Goal: Find specific page/section: Find specific page/section

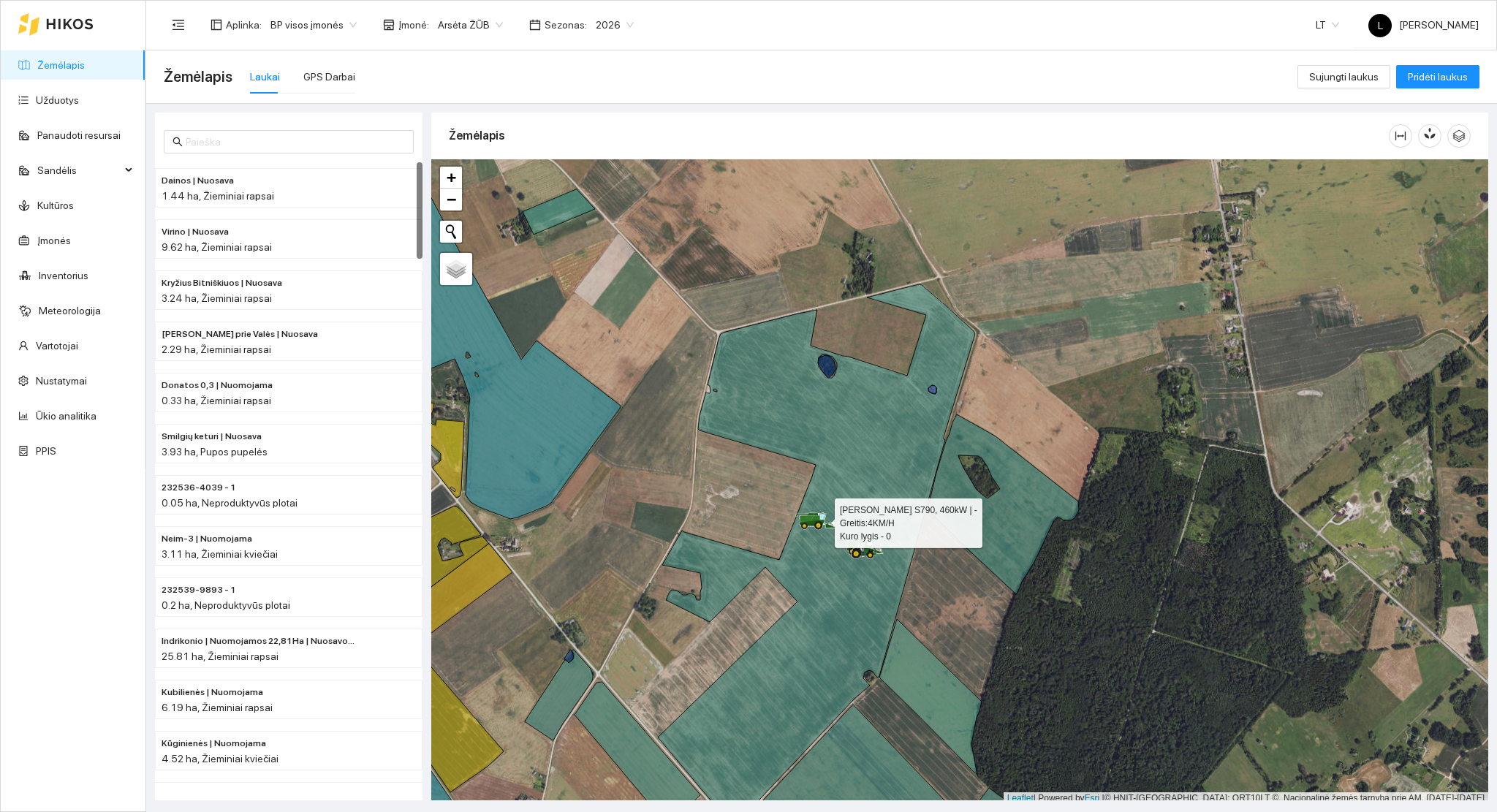
scroll to position [4, 0]
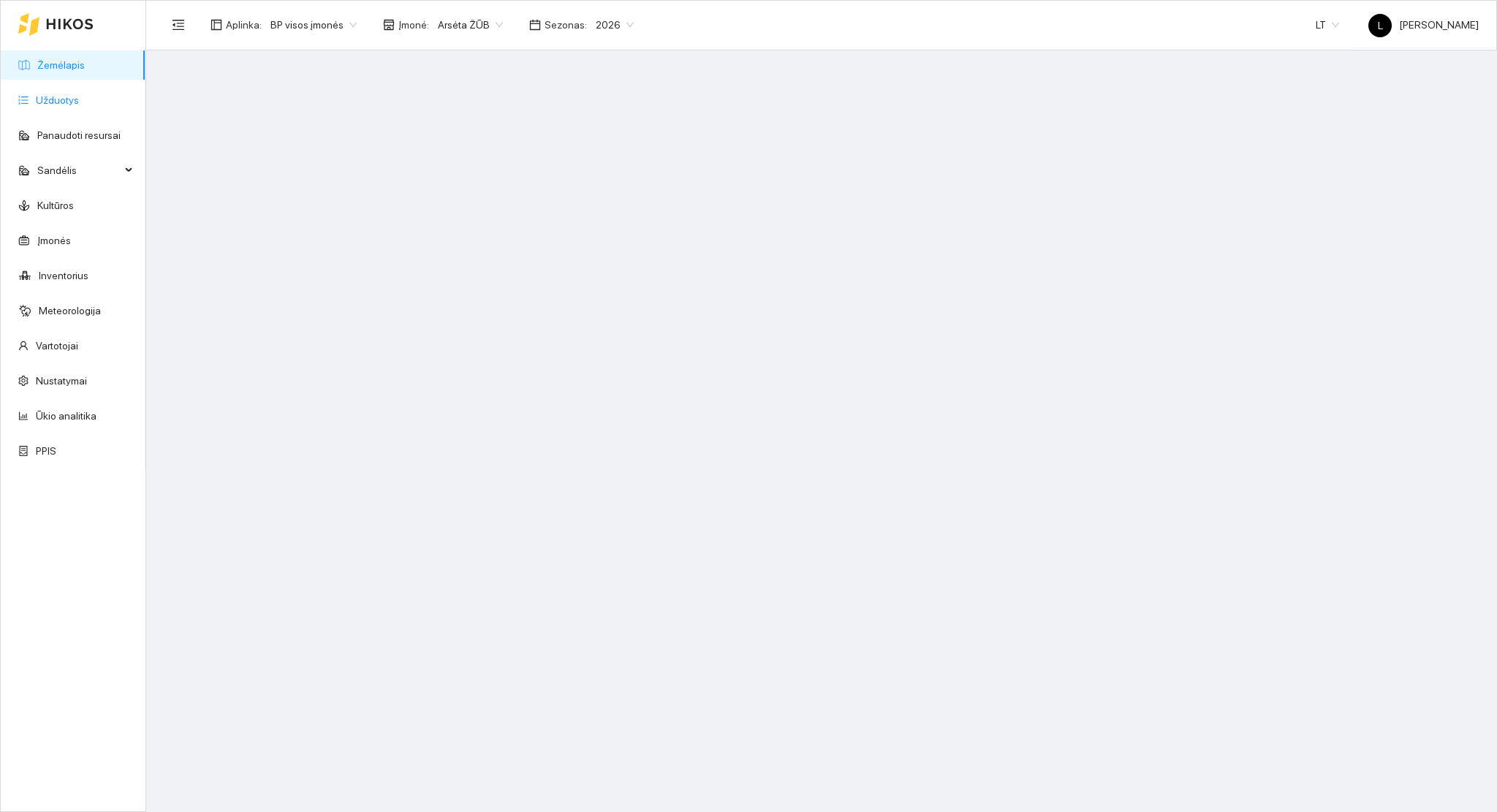
click at [72, 106] on link "Užduotys" at bounding box center [57, 99] width 43 height 11
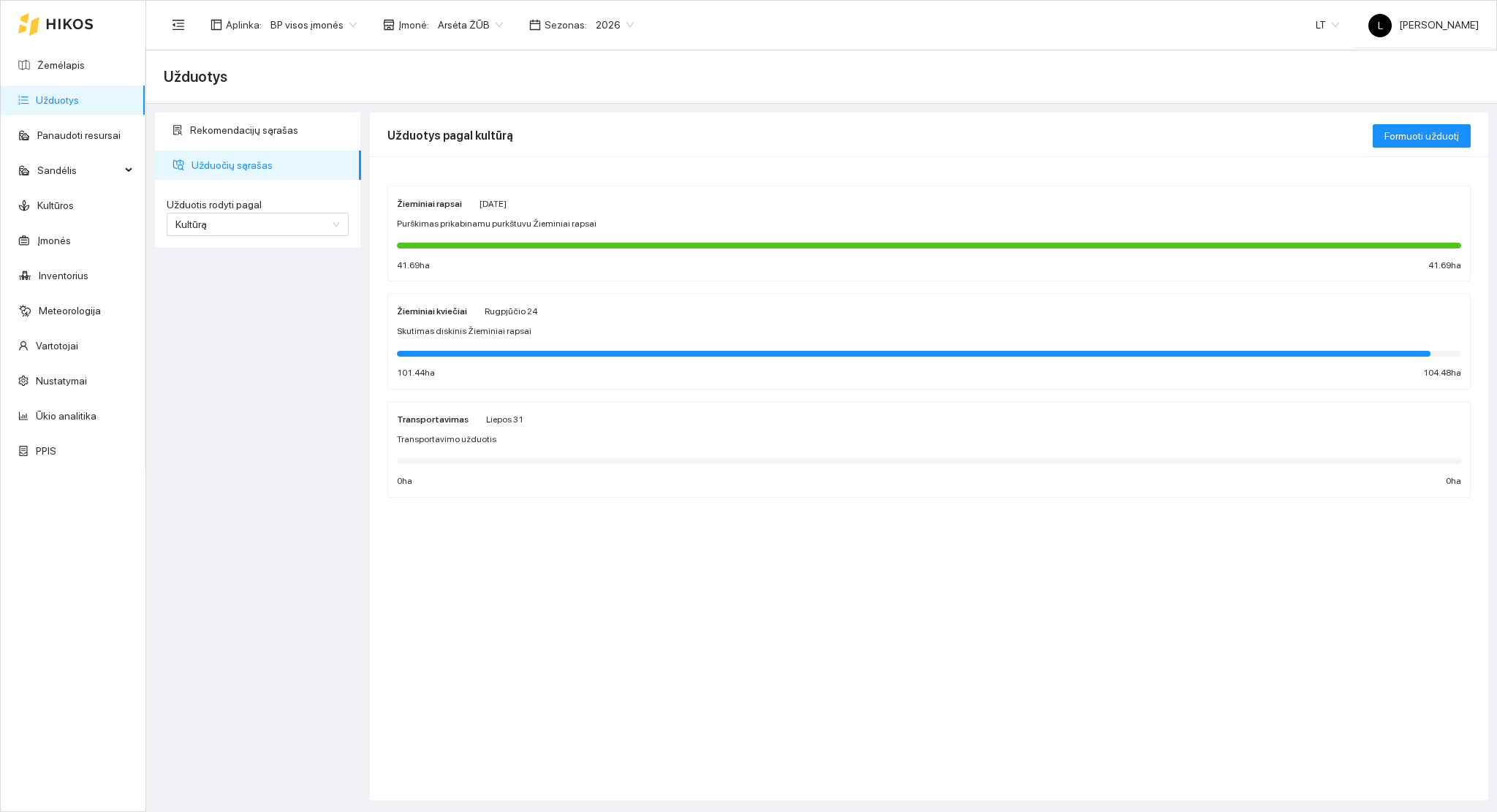
click at [558, 6] on div "Aplinka : BP visos įmonės Įmonė : Arsėta ŽŪB Sezonas : 2026 LT L Lukas Garbštas" at bounding box center [821, 25] width 1315 height 48
click at [575, 25] on div "Sezonas : 2026" at bounding box center [581, 25] width 122 height 24
click at [596, 28] on span "2026" at bounding box center [614, 25] width 38 height 22
click at [600, 166] on div "2025" at bounding box center [603, 171] width 38 height 16
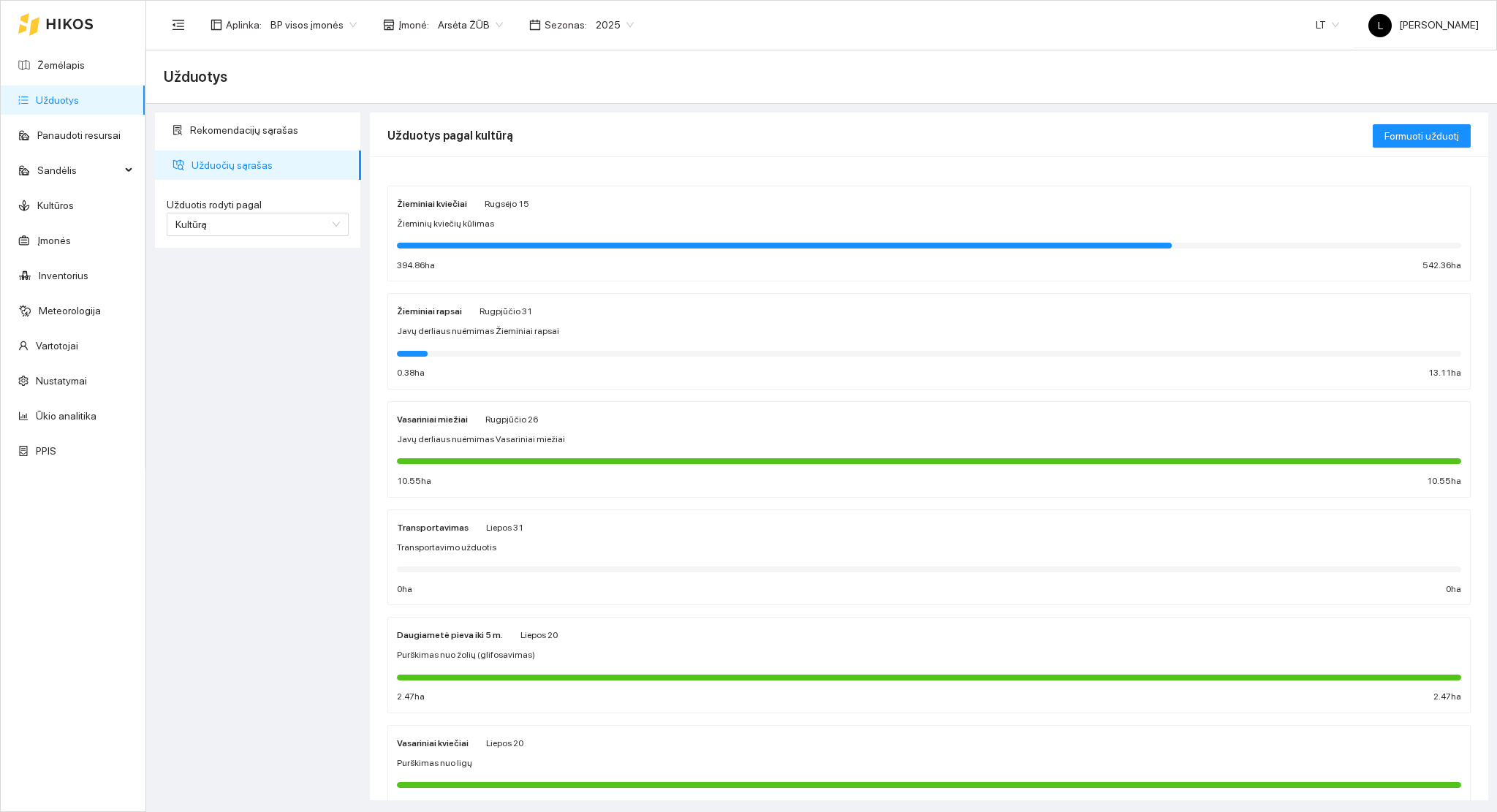
click at [535, 243] on div at bounding box center [784, 245] width 775 height 6
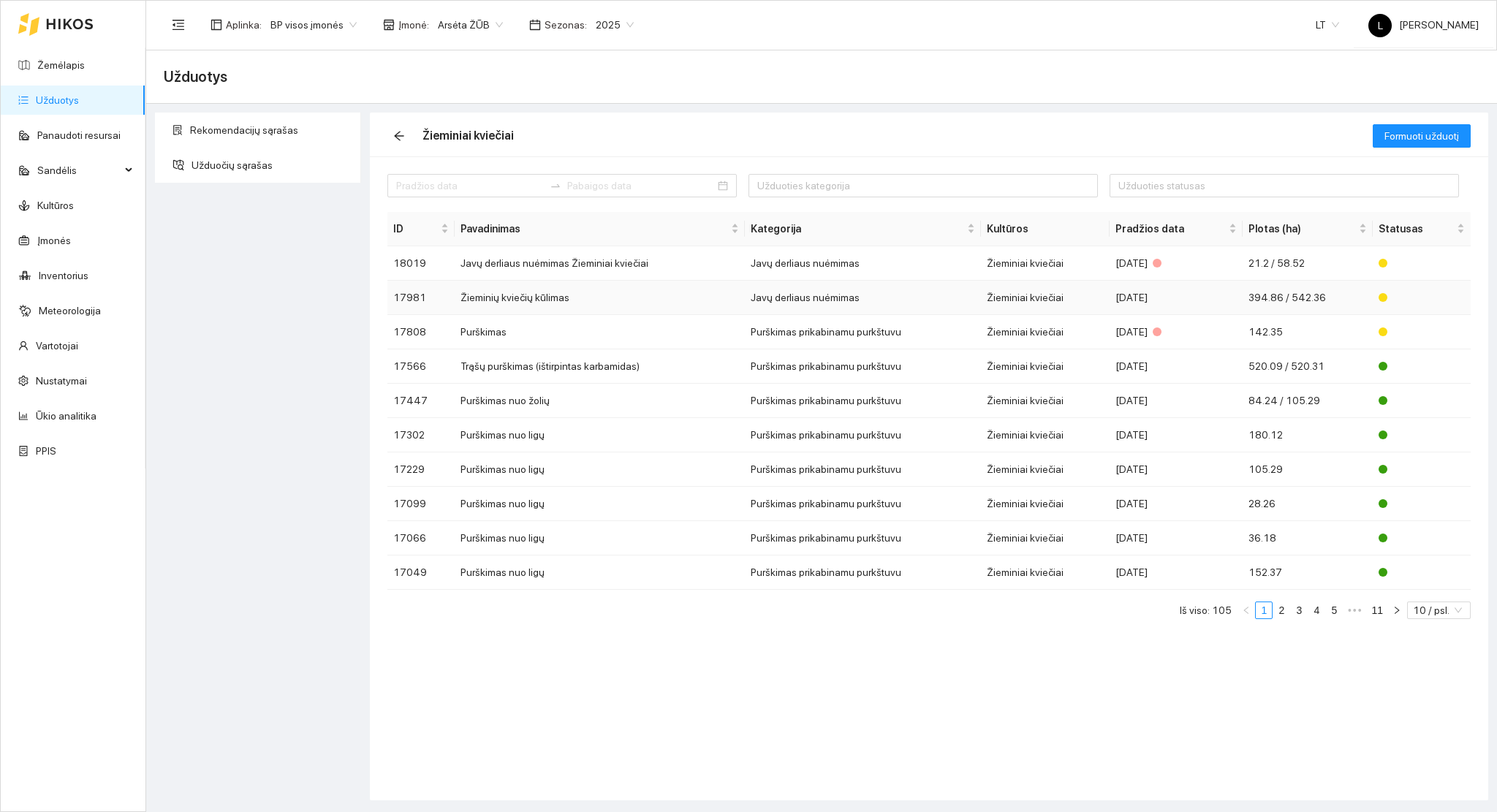
click at [826, 295] on td "Javų derliaus nuėmimas" at bounding box center [862, 297] width 236 height 34
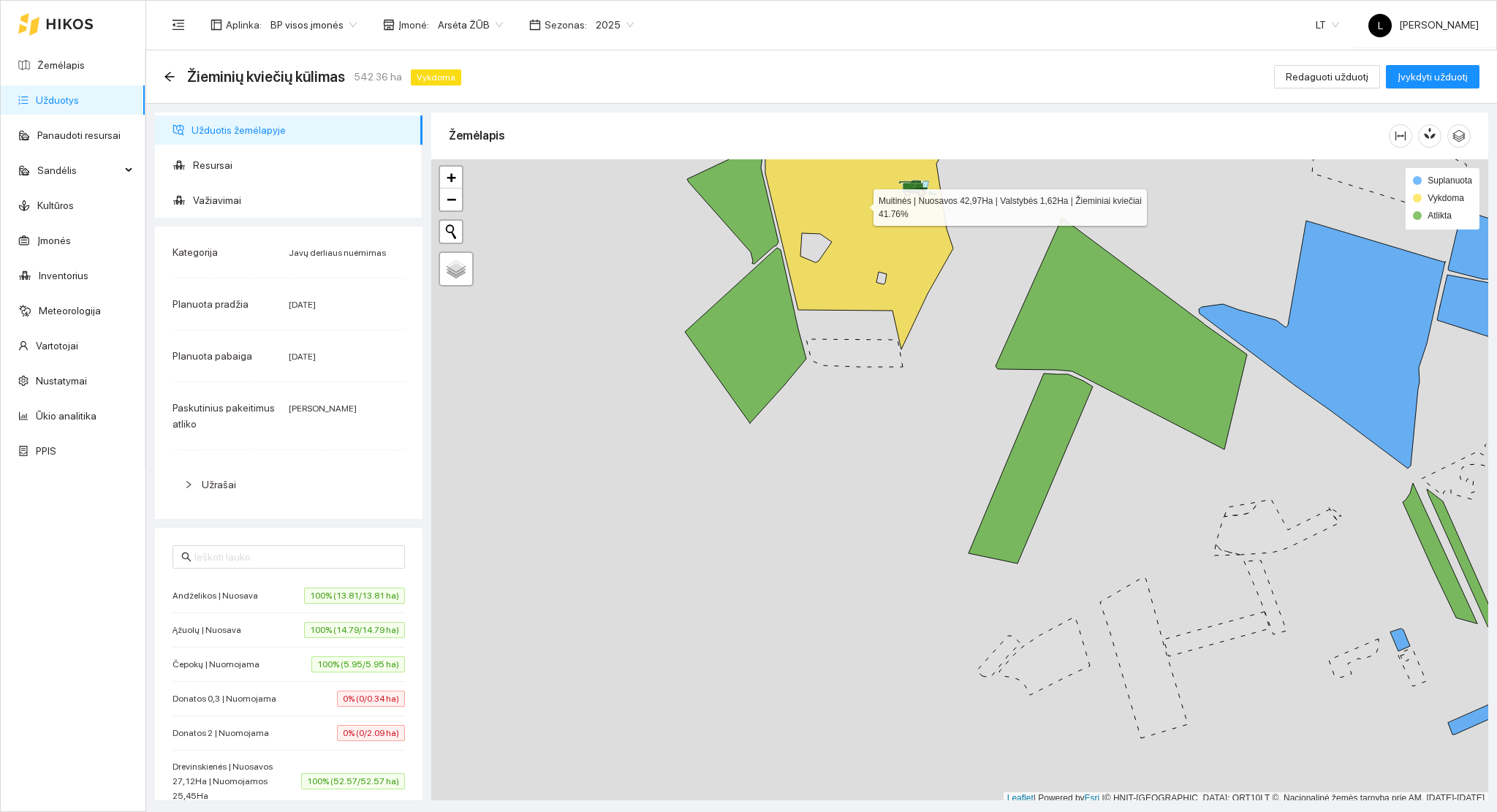
click at [935, 267] on icon at bounding box center [870, 223] width 209 height 253
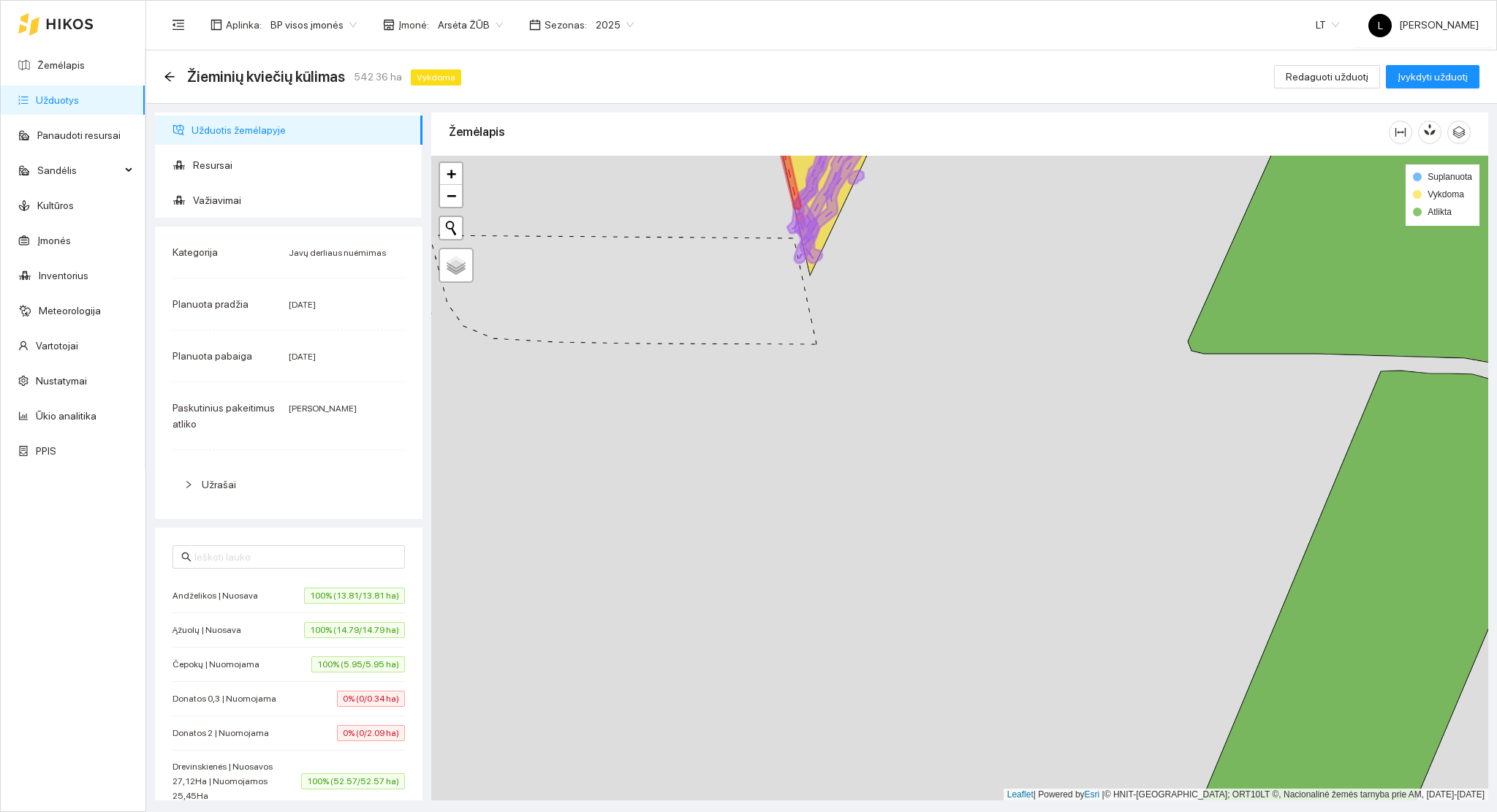
drag, startPoint x: 976, startPoint y: 379, endPoint x: 1044, endPoint y: 750, distance: 377.2
click at [1044, 750] on div at bounding box center [959, 479] width 1057 height 646
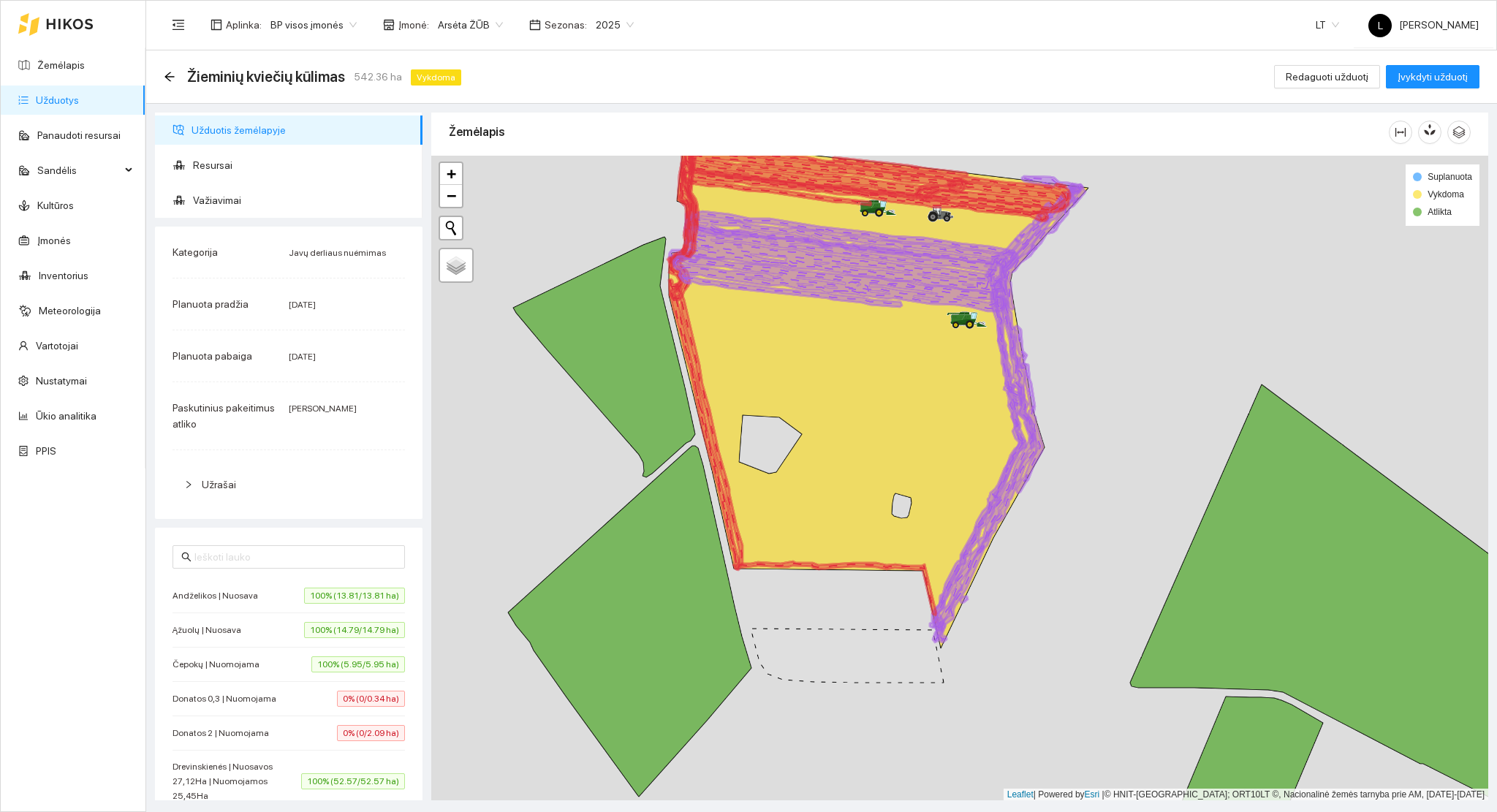
drag, startPoint x: 1030, startPoint y: 516, endPoint x: 1057, endPoint y: 648, distance: 134.7
click at [1057, 648] on div at bounding box center [959, 479] width 1057 height 646
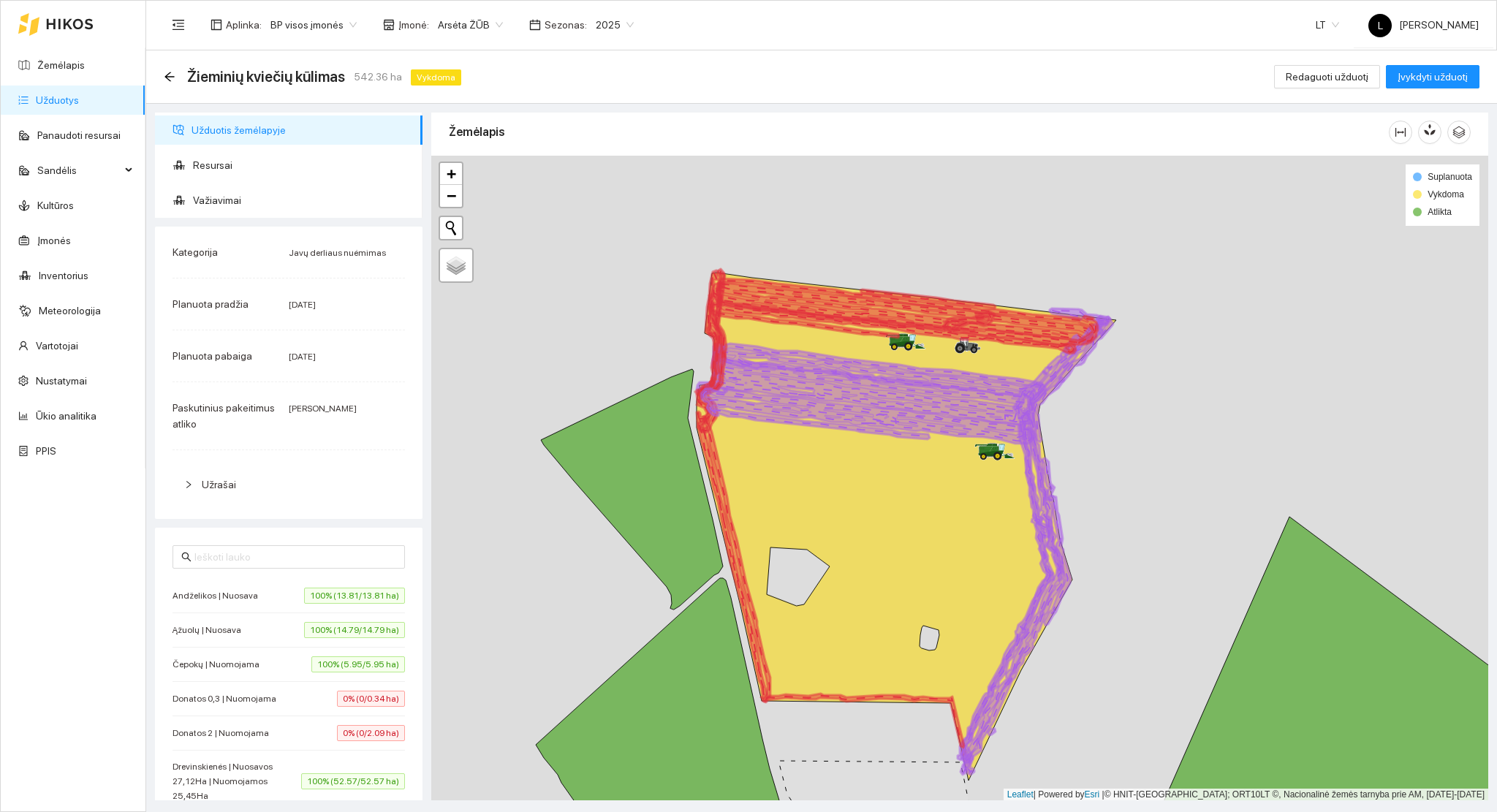
click at [57, 97] on link "Užduotys" at bounding box center [57, 99] width 43 height 11
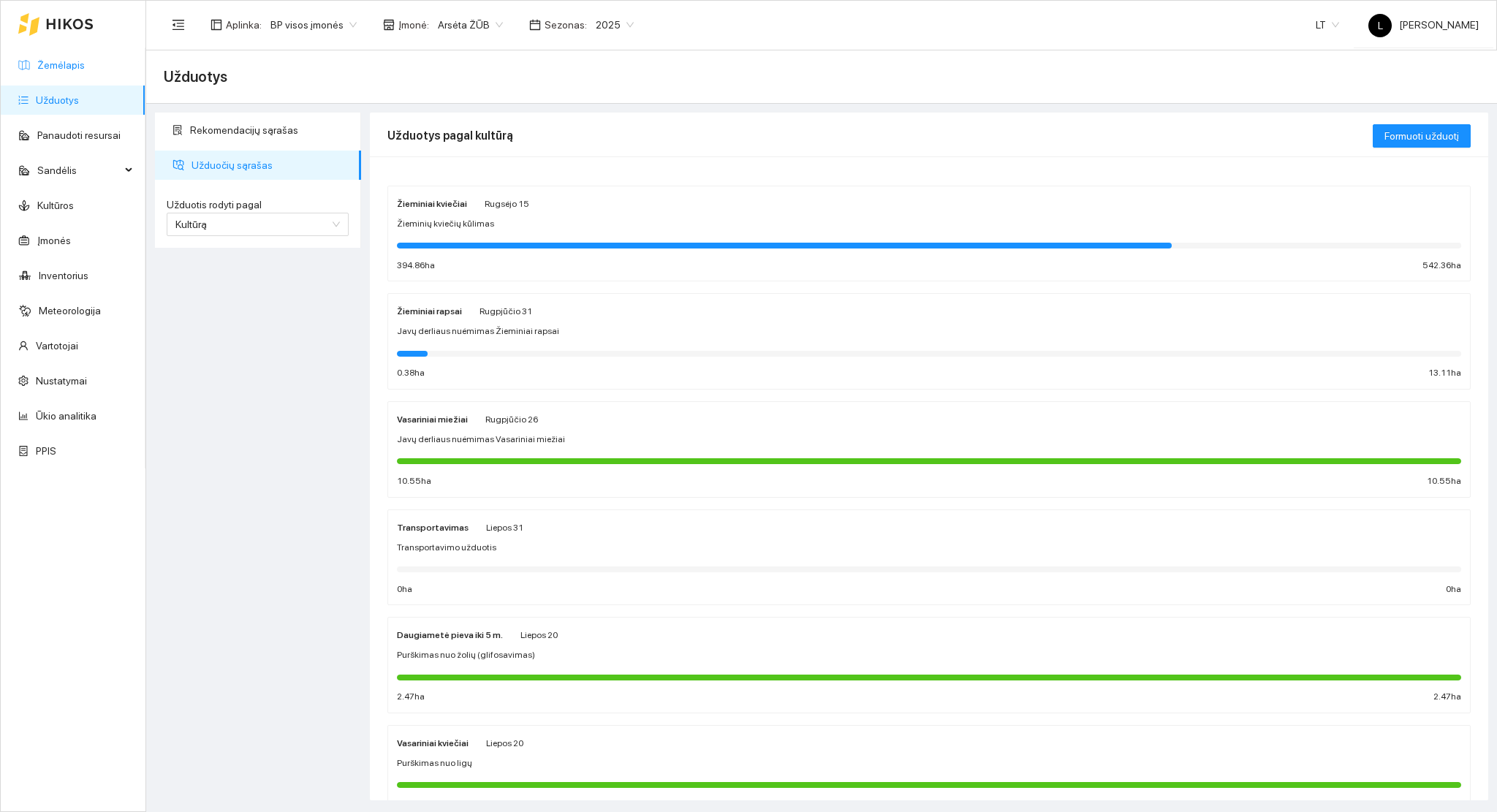
click at [72, 64] on link "Žemėlapis" at bounding box center [61, 64] width 48 height 11
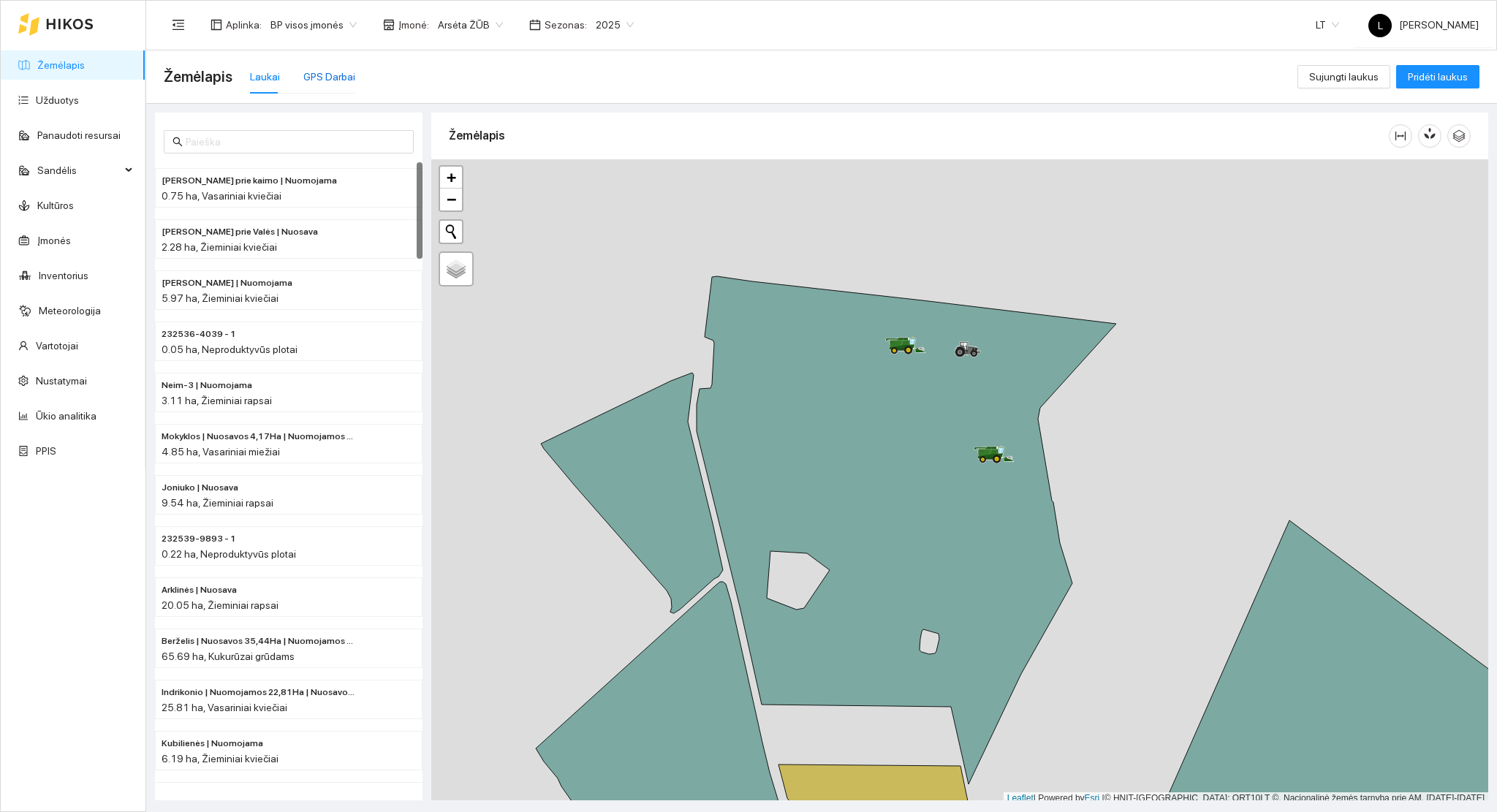
click at [318, 71] on div "GPS Darbai" at bounding box center [329, 77] width 52 height 16
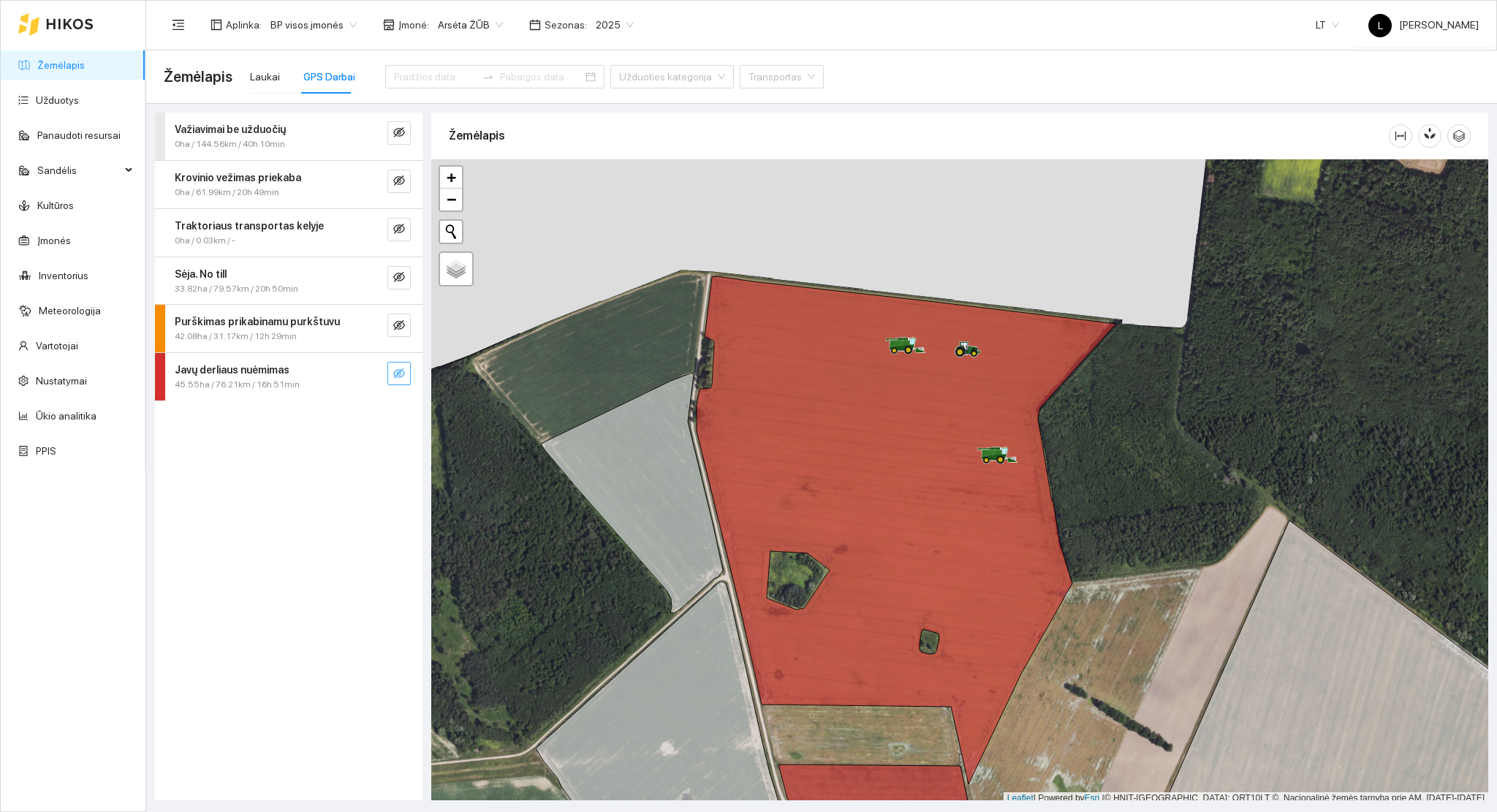
click at [400, 376] on icon "eye-invisible" at bounding box center [399, 373] width 11 height 11
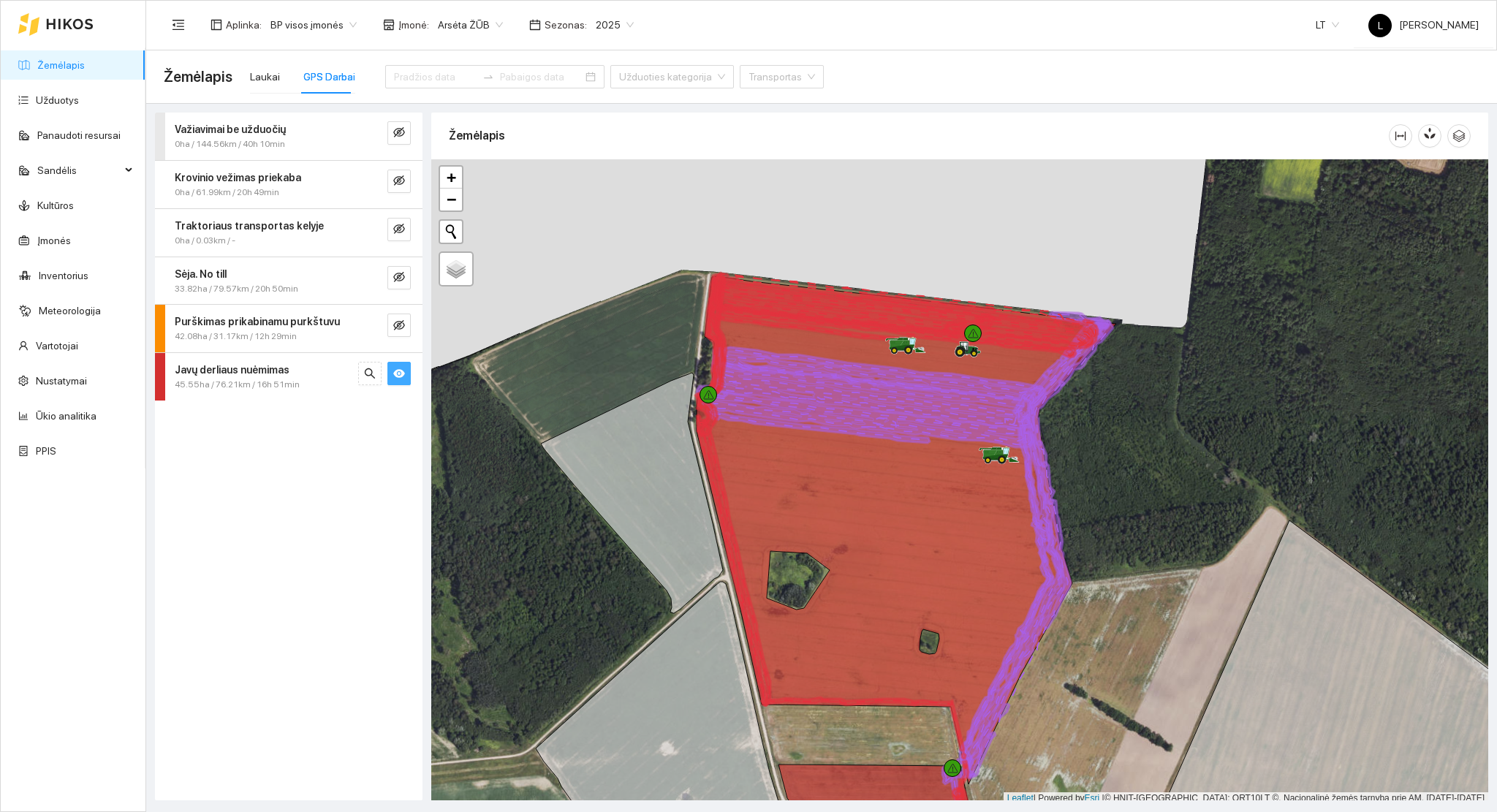
click at [253, 377] on span "Javų derliaus nuėmimas" at bounding box center [232, 369] width 114 height 16
click at [396, 378] on span "eye" at bounding box center [399, 375] width 11 height 14
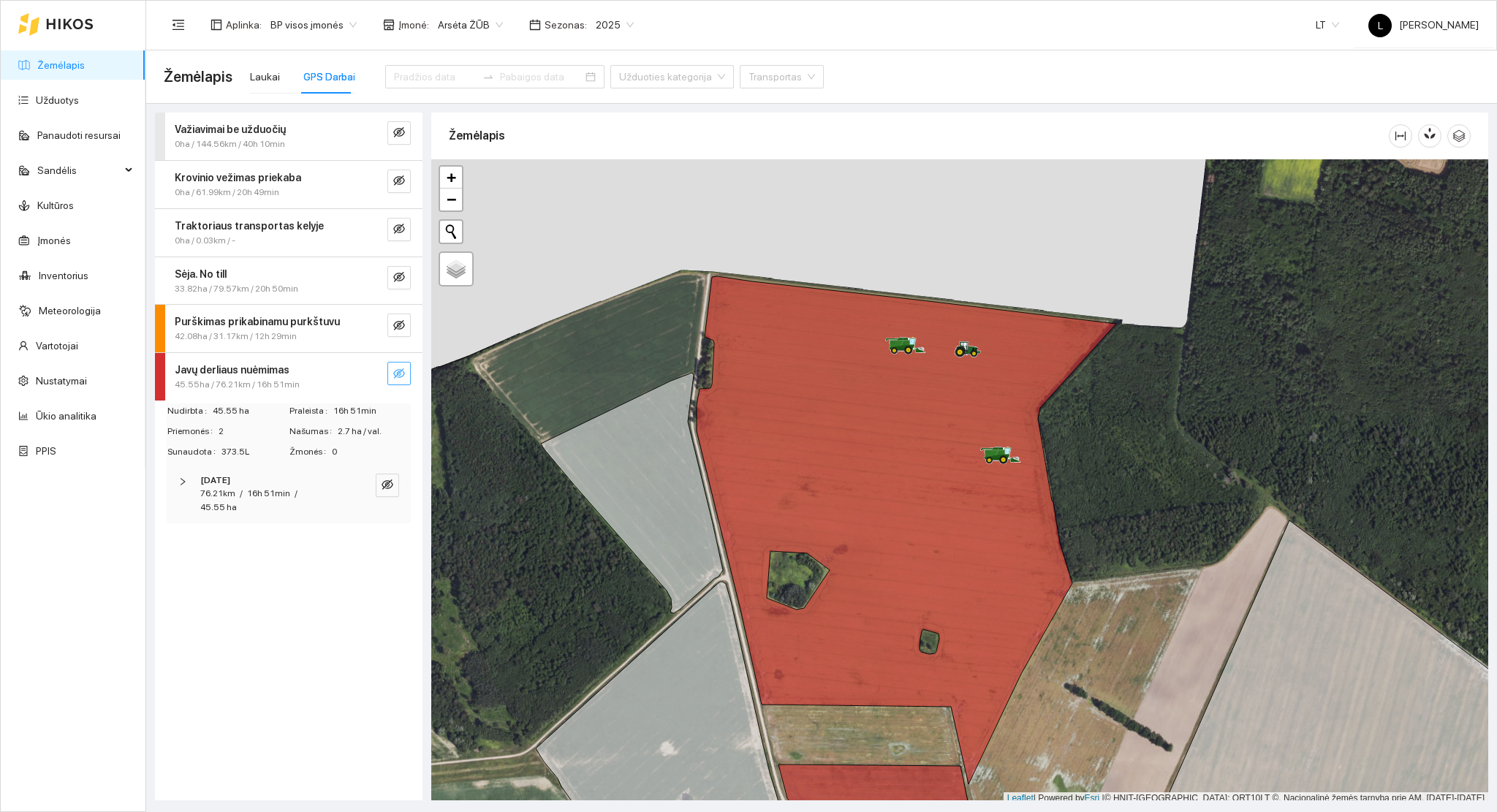
click at [239, 374] on strong "Javų derliaus nuėmimas" at bounding box center [232, 369] width 114 height 11
click at [73, 63] on link "Žemėlapis" at bounding box center [61, 64] width 48 height 11
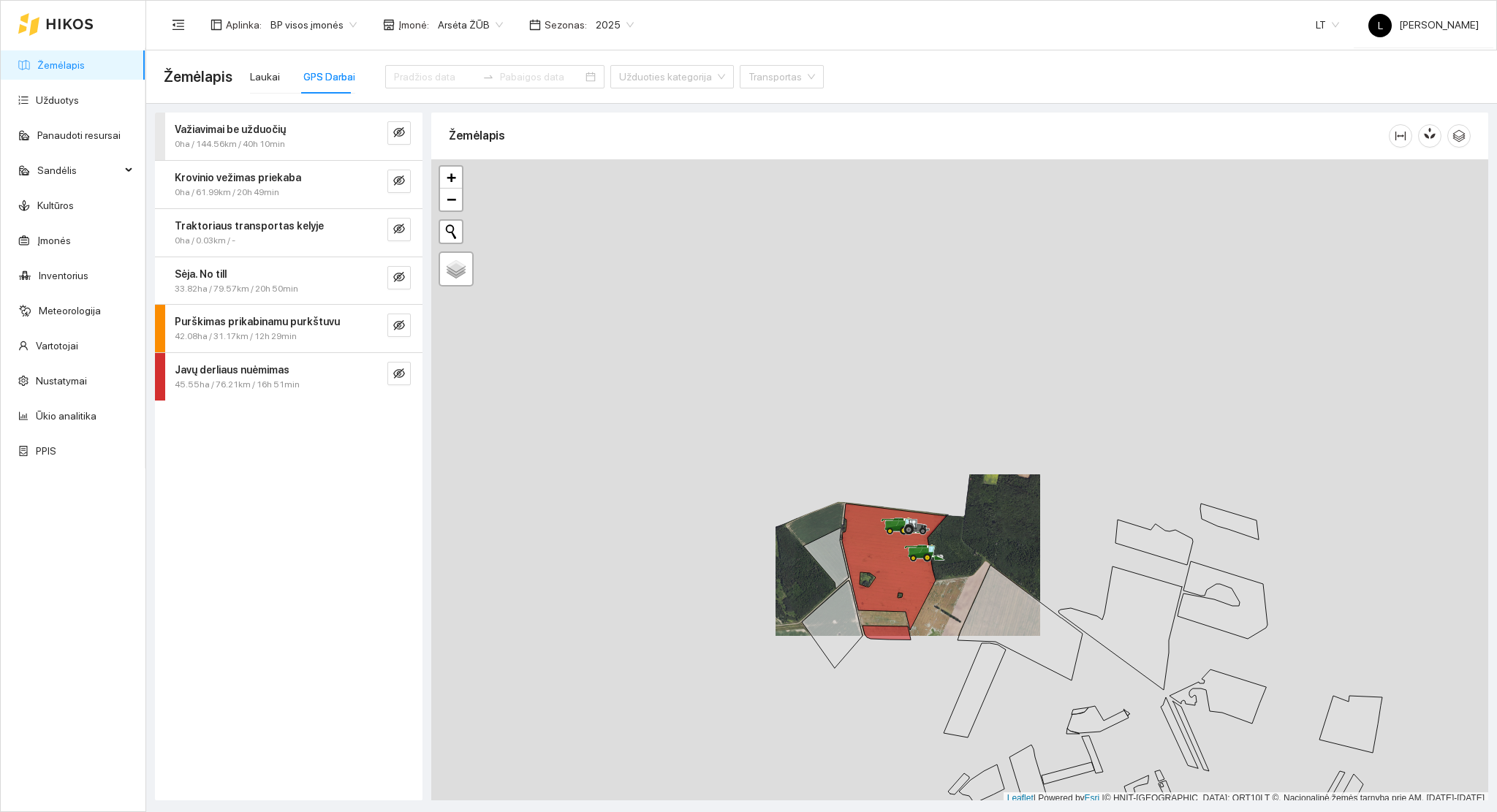
click at [246, 92] on span "Laukai GPS Darbai Užduoties kategorija Transportas" at bounding box center [532, 77] width 583 height 58
click at [256, 83] on div "Laukai" at bounding box center [265, 77] width 30 height 16
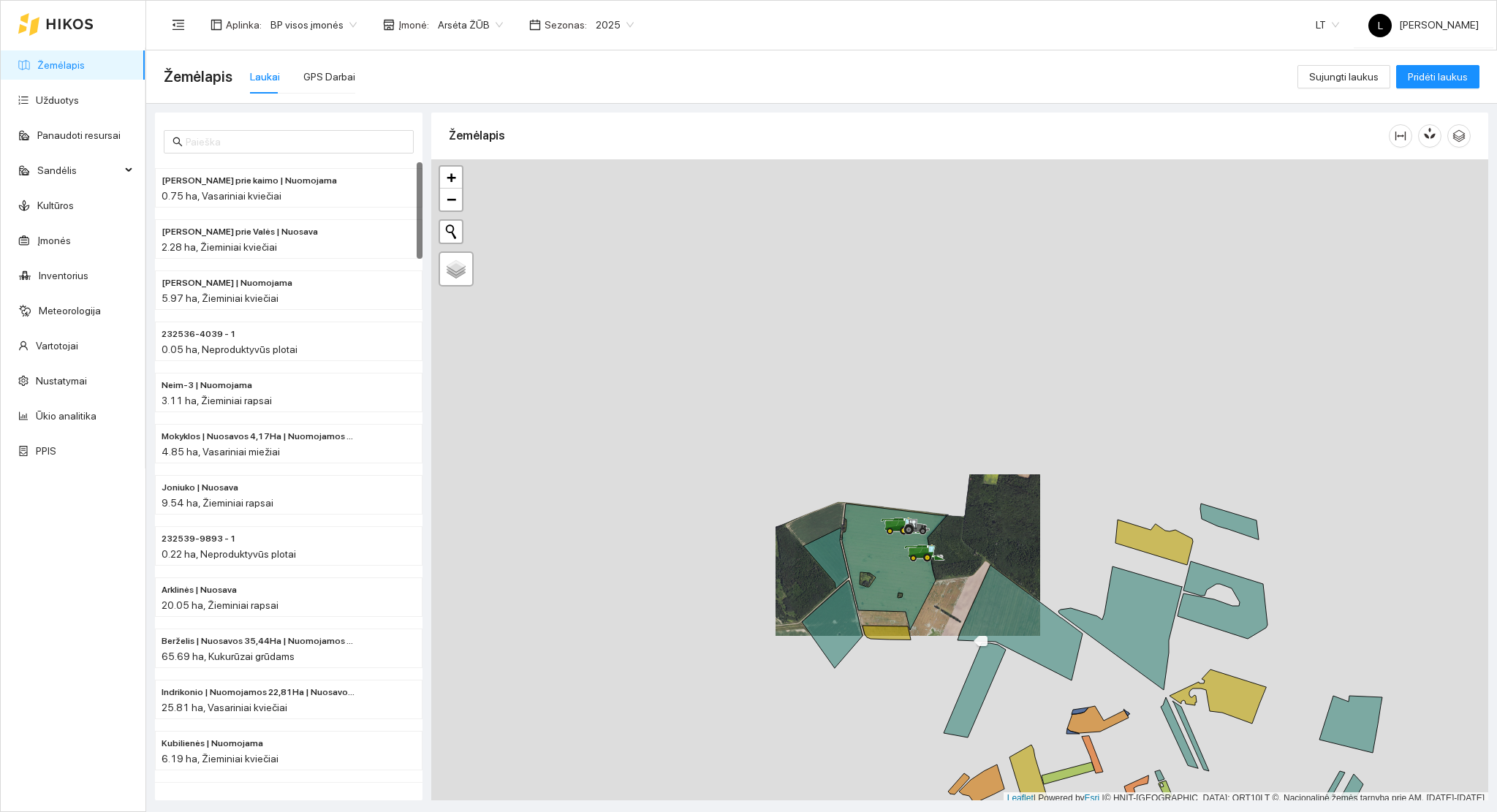
scroll to position [4, 0]
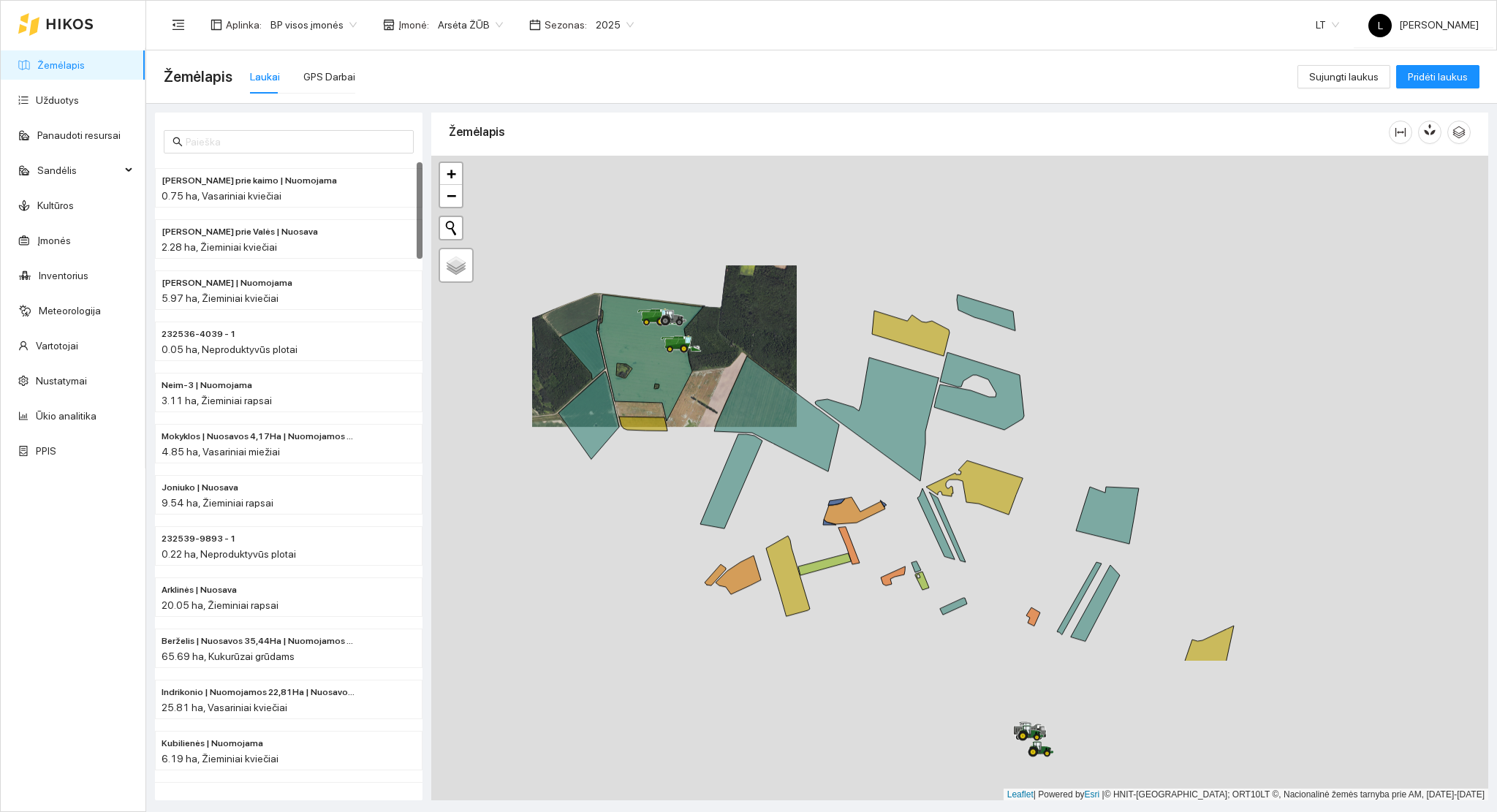
drag, startPoint x: 965, startPoint y: 658, endPoint x: 660, endPoint y: 422, distance: 385.6
click at [701, 434] on icon at bounding box center [731, 480] width 62 height 94
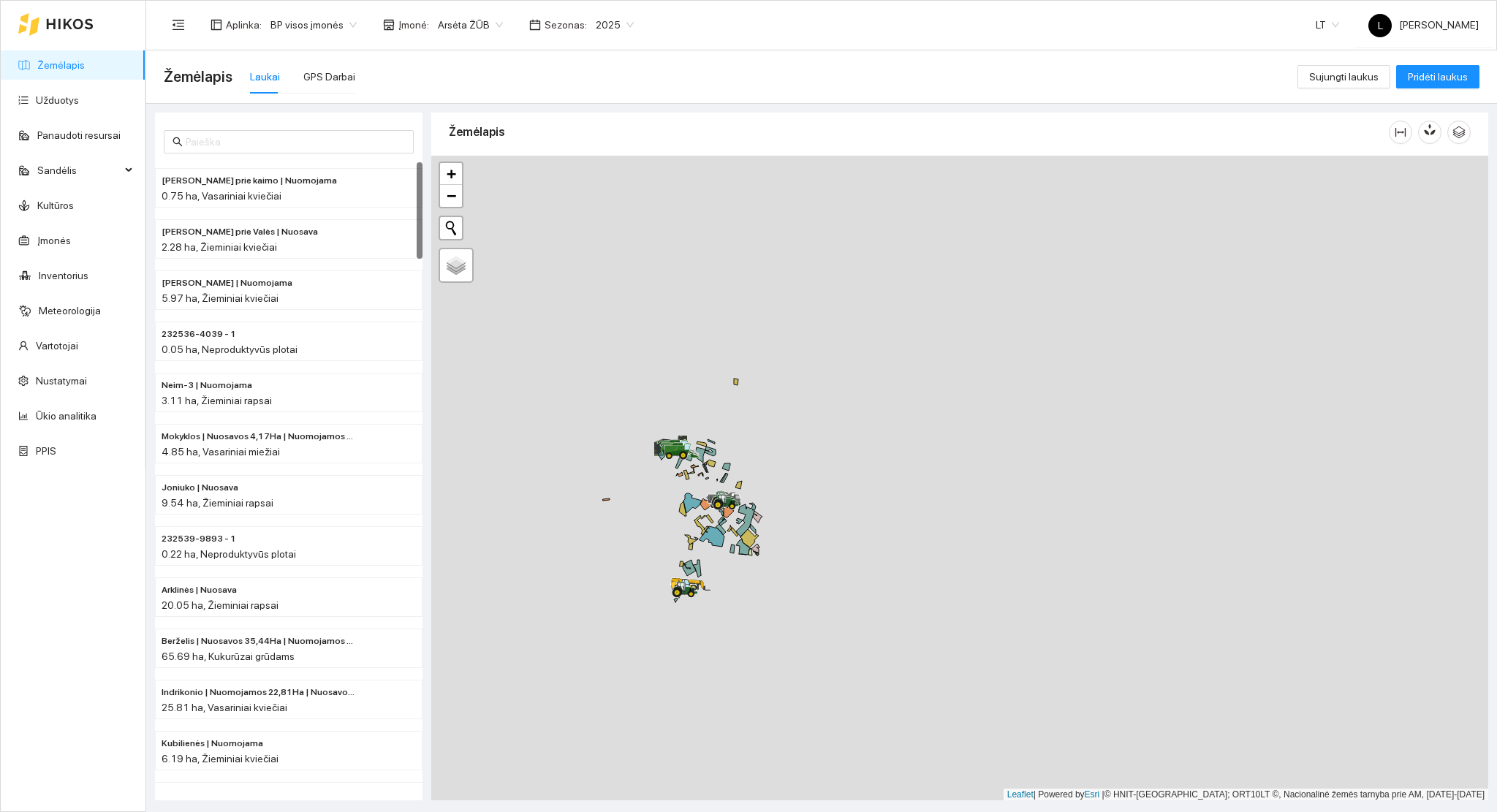
drag, startPoint x: 732, startPoint y: 542, endPoint x: 814, endPoint y: 536, distance: 82.2
click at [813, 538] on div at bounding box center [959, 479] width 1057 height 646
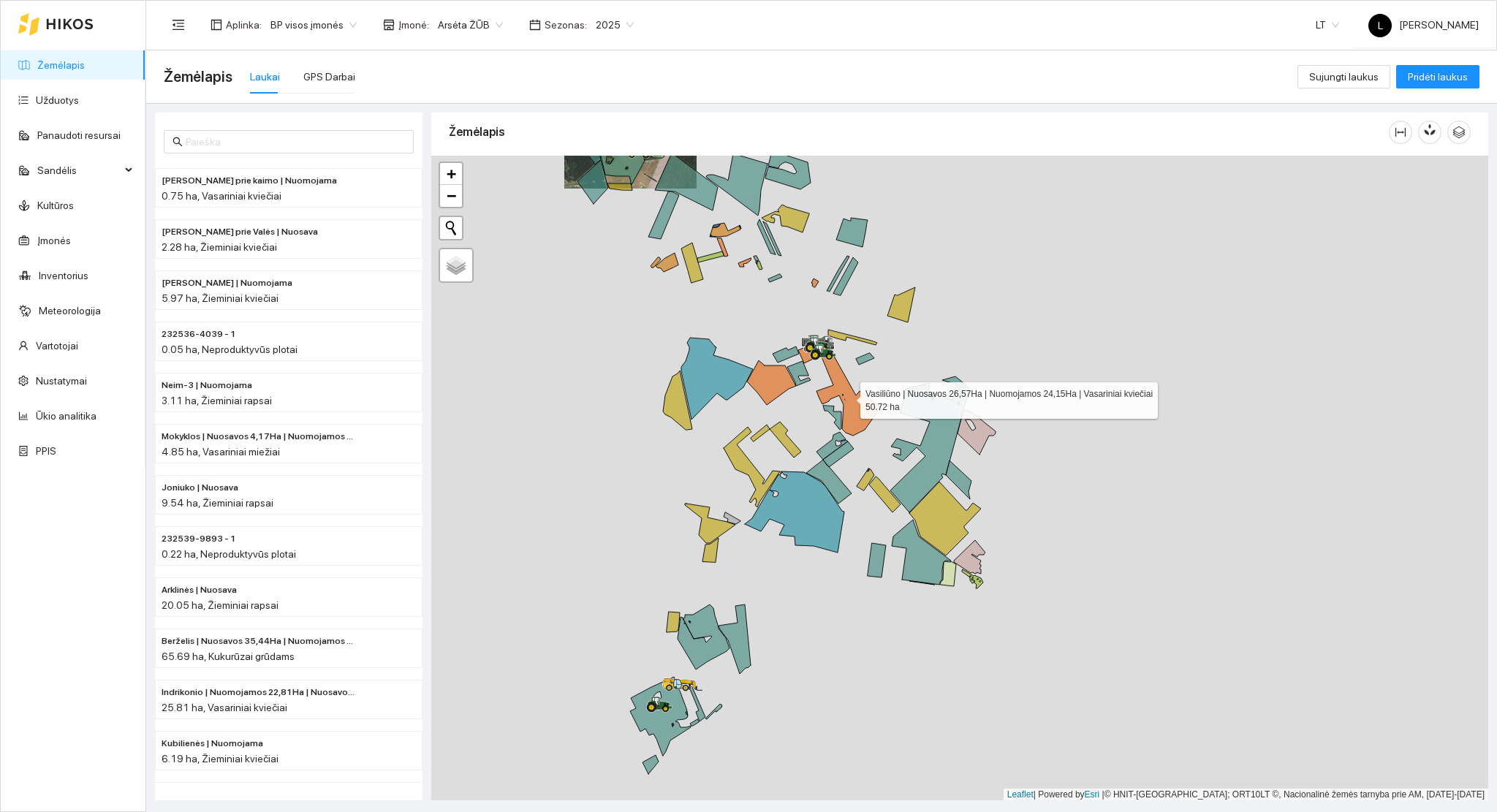
drag, startPoint x: 814, startPoint y: 400, endPoint x: 849, endPoint y: 443, distance: 55.4
click at [854, 396] on icon at bounding box center [840, 386] width 83 height 99
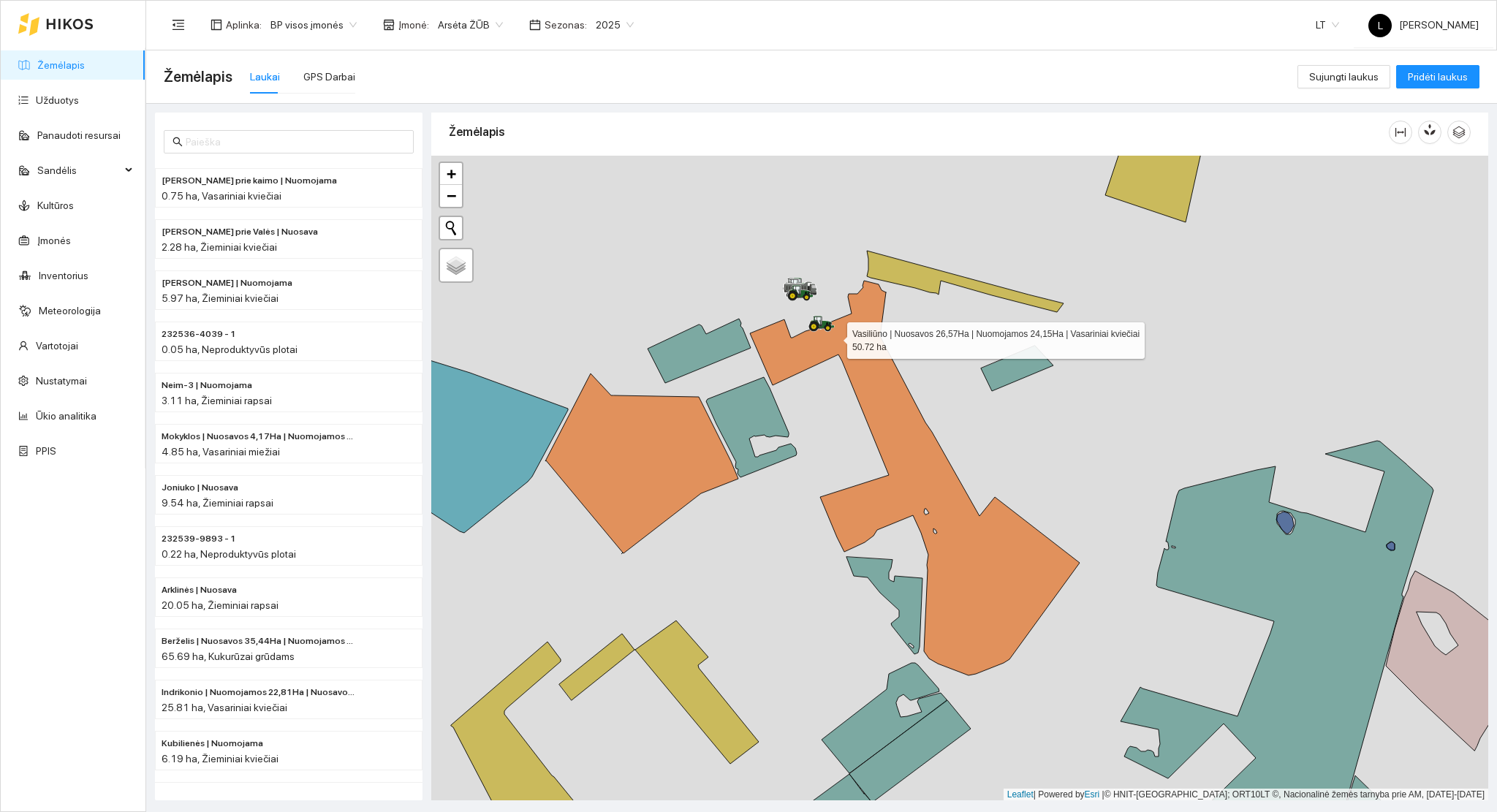
click at [837, 347] on icon at bounding box center [914, 478] width 330 height 395
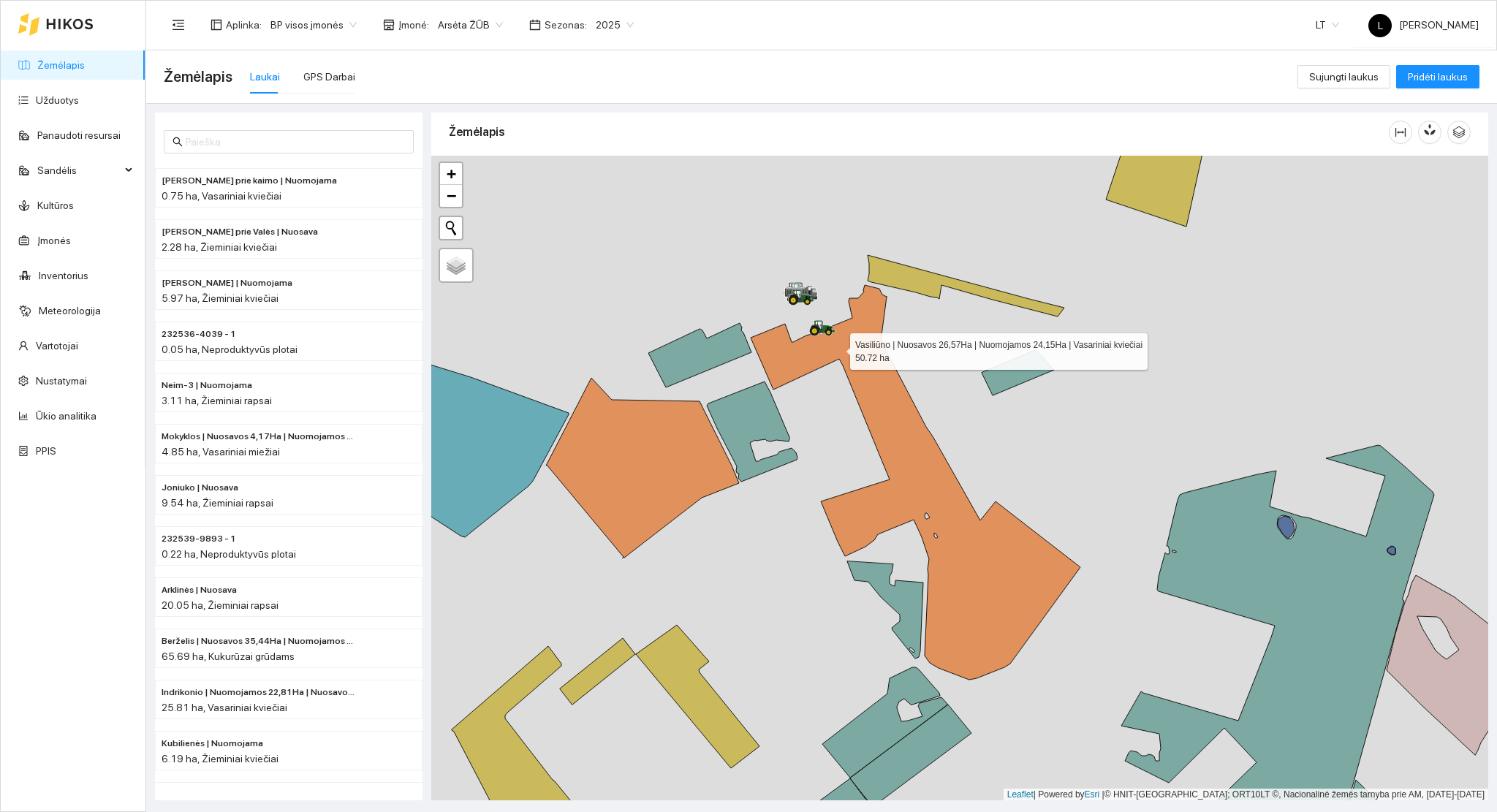
click at [838, 347] on icon at bounding box center [915, 482] width 330 height 395
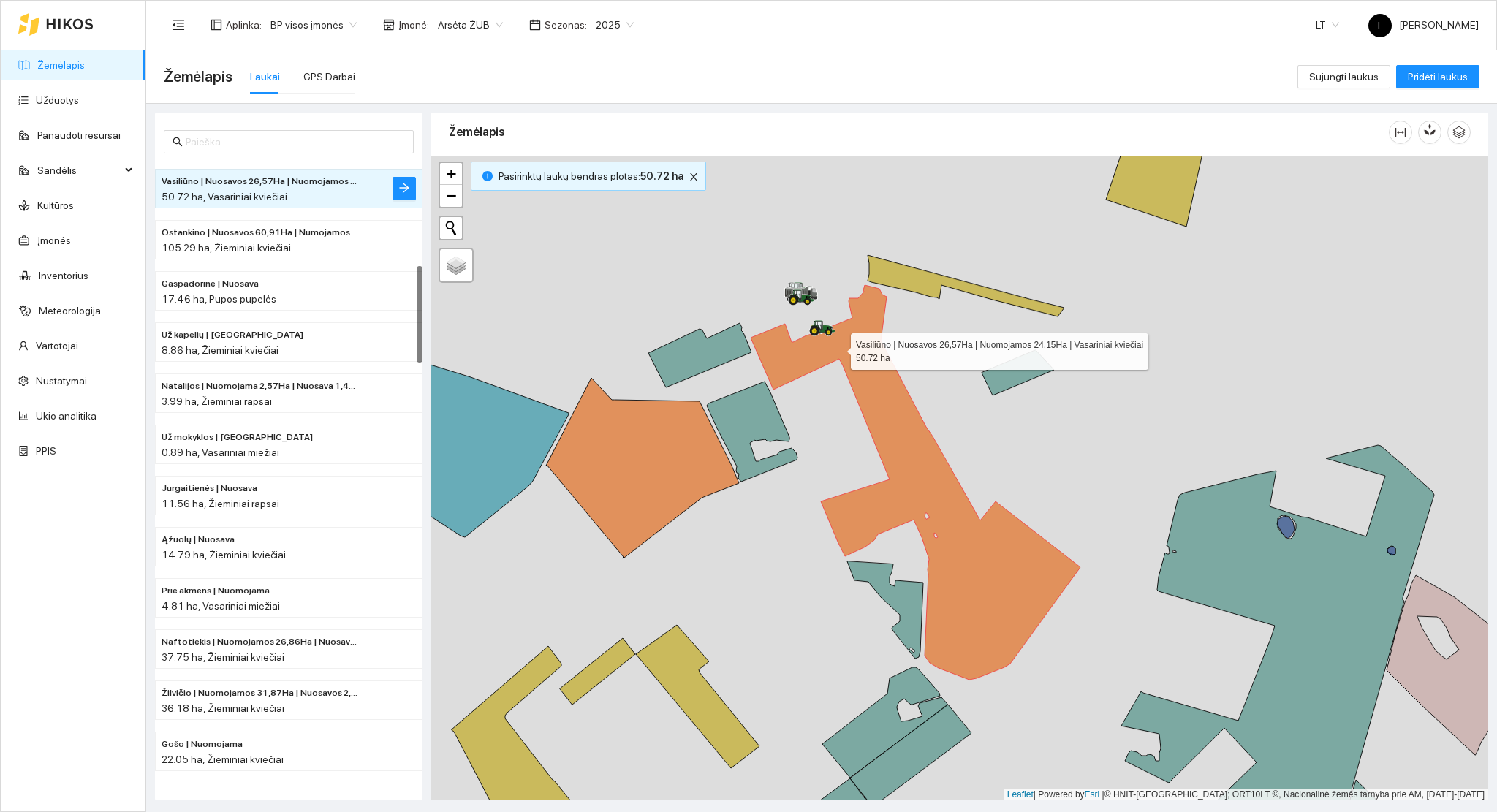
click at [838, 347] on icon at bounding box center [915, 482] width 330 height 395
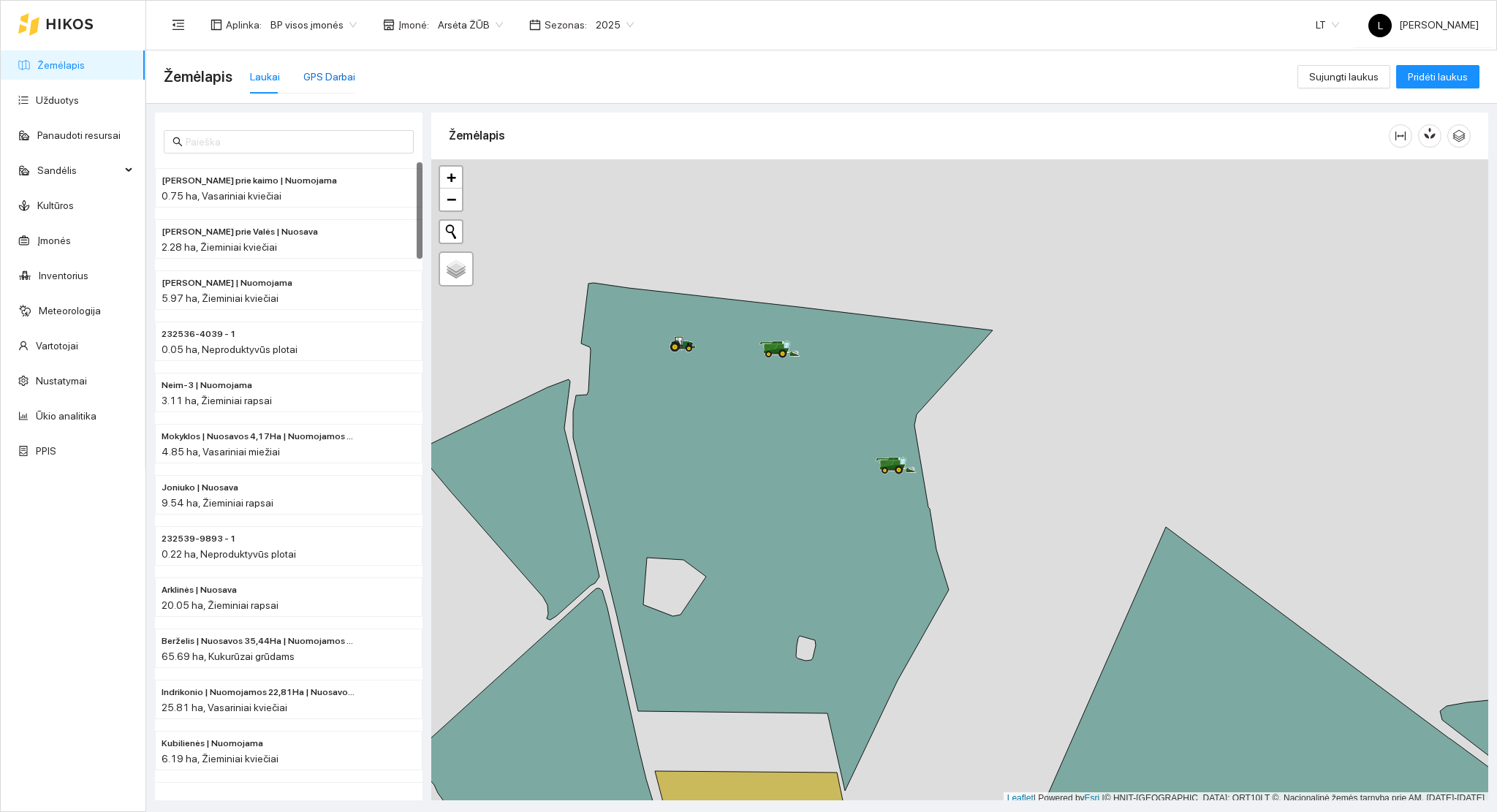
click at [313, 69] on div "GPS Darbai" at bounding box center [329, 77] width 52 height 16
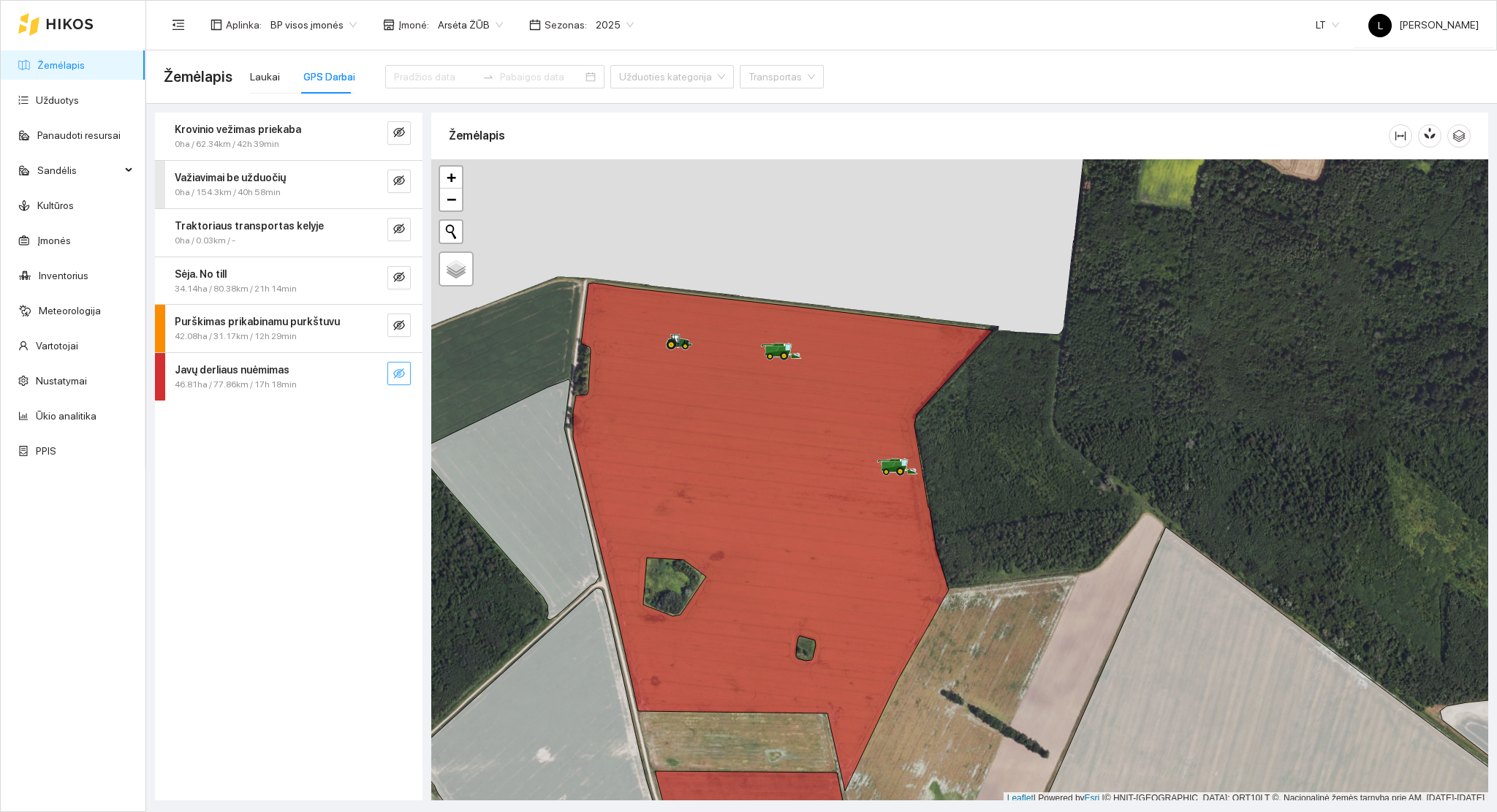
click at [395, 377] on icon "eye-invisible" at bounding box center [399, 374] width 11 height 11
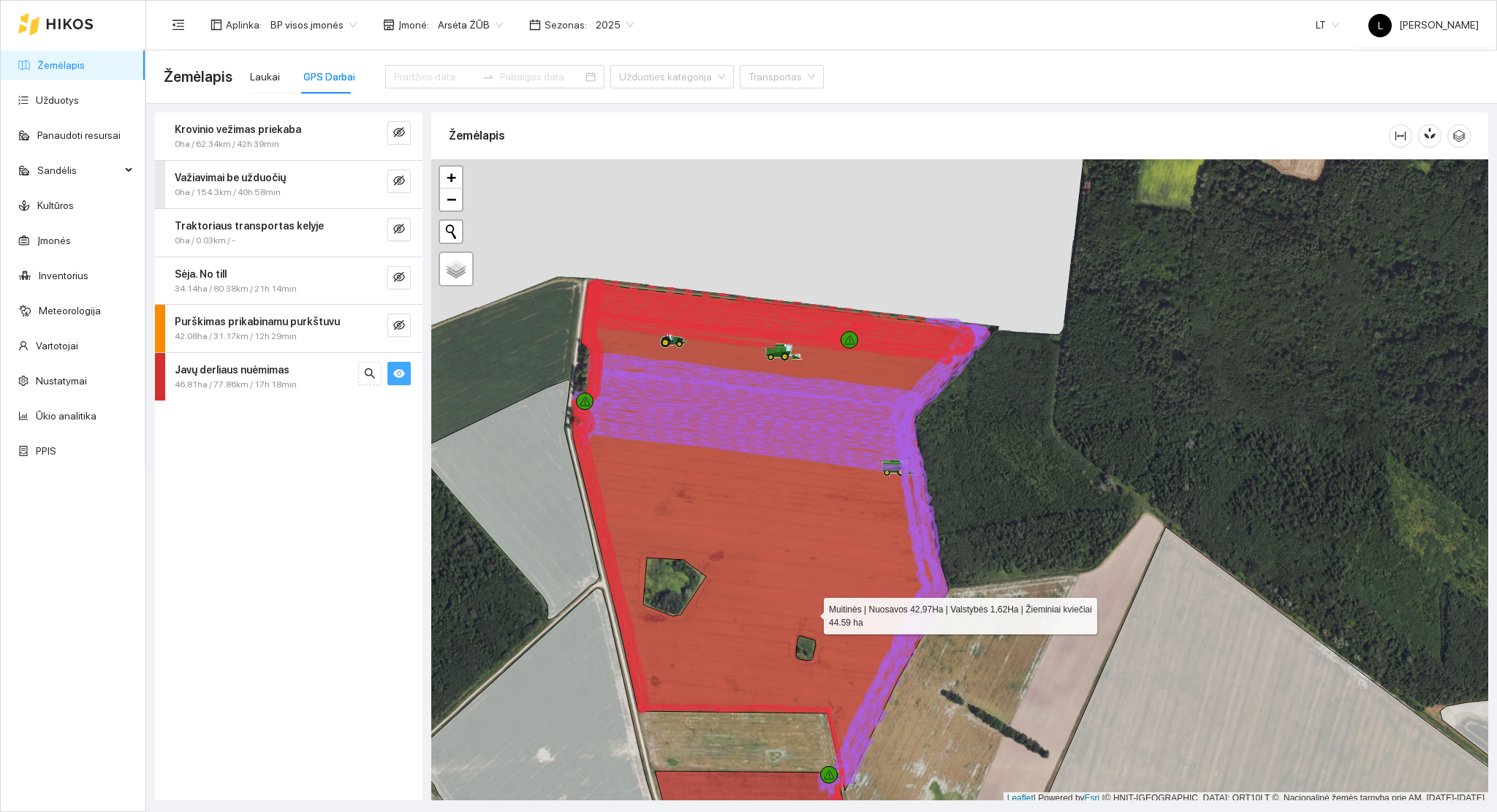
scroll to position [4, 0]
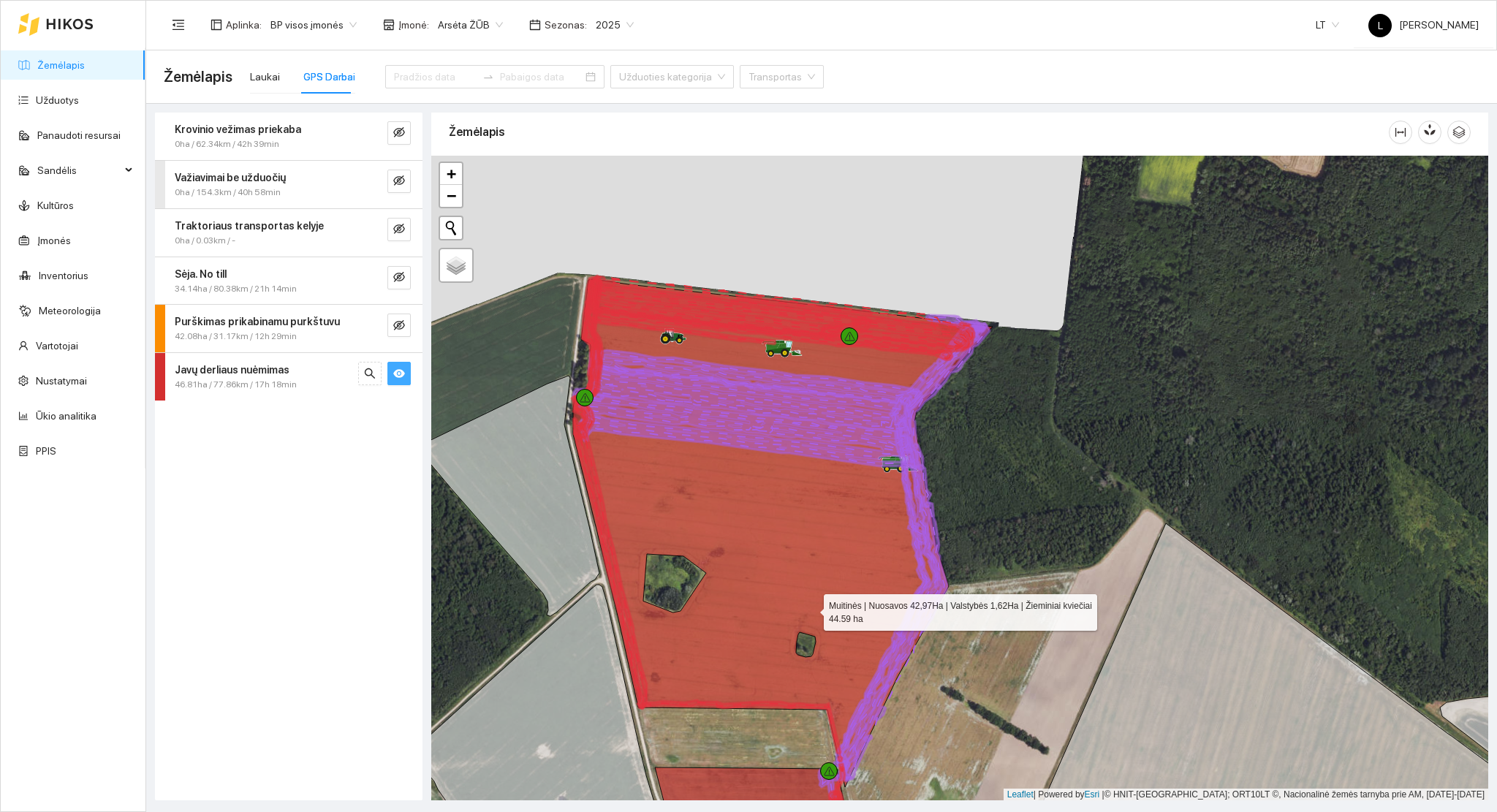
drag, startPoint x: 762, startPoint y: 510, endPoint x: 716, endPoint y: 457, distance: 70.2
click at [718, 457] on icon at bounding box center [782, 532] width 420 height 508
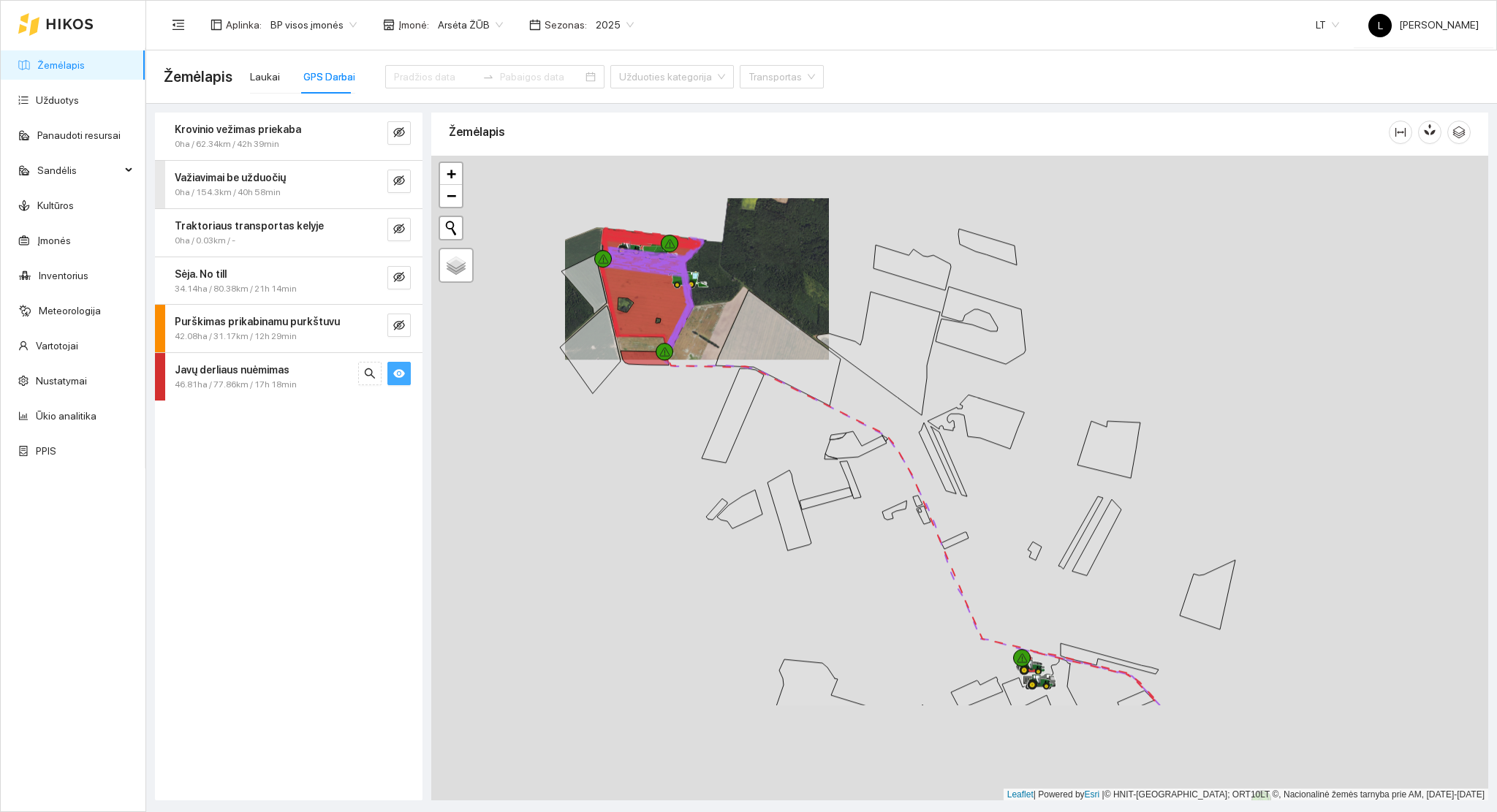
drag, startPoint x: 826, startPoint y: 571, endPoint x: 743, endPoint y: 388, distance: 200.9
click at [745, 381] on div at bounding box center [959, 479] width 1057 height 646
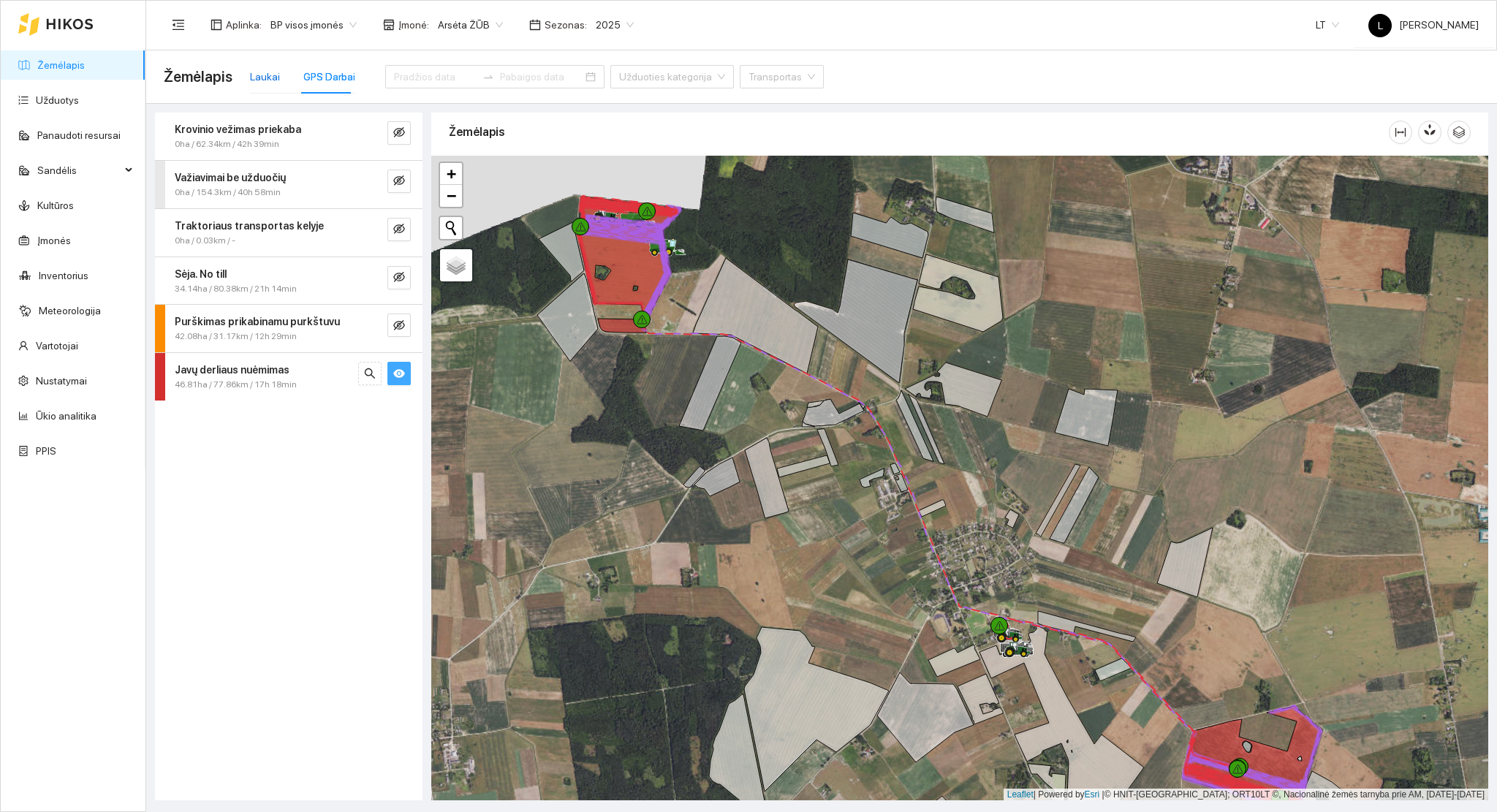
click at [275, 84] on div "Laukai" at bounding box center [265, 77] width 30 height 16
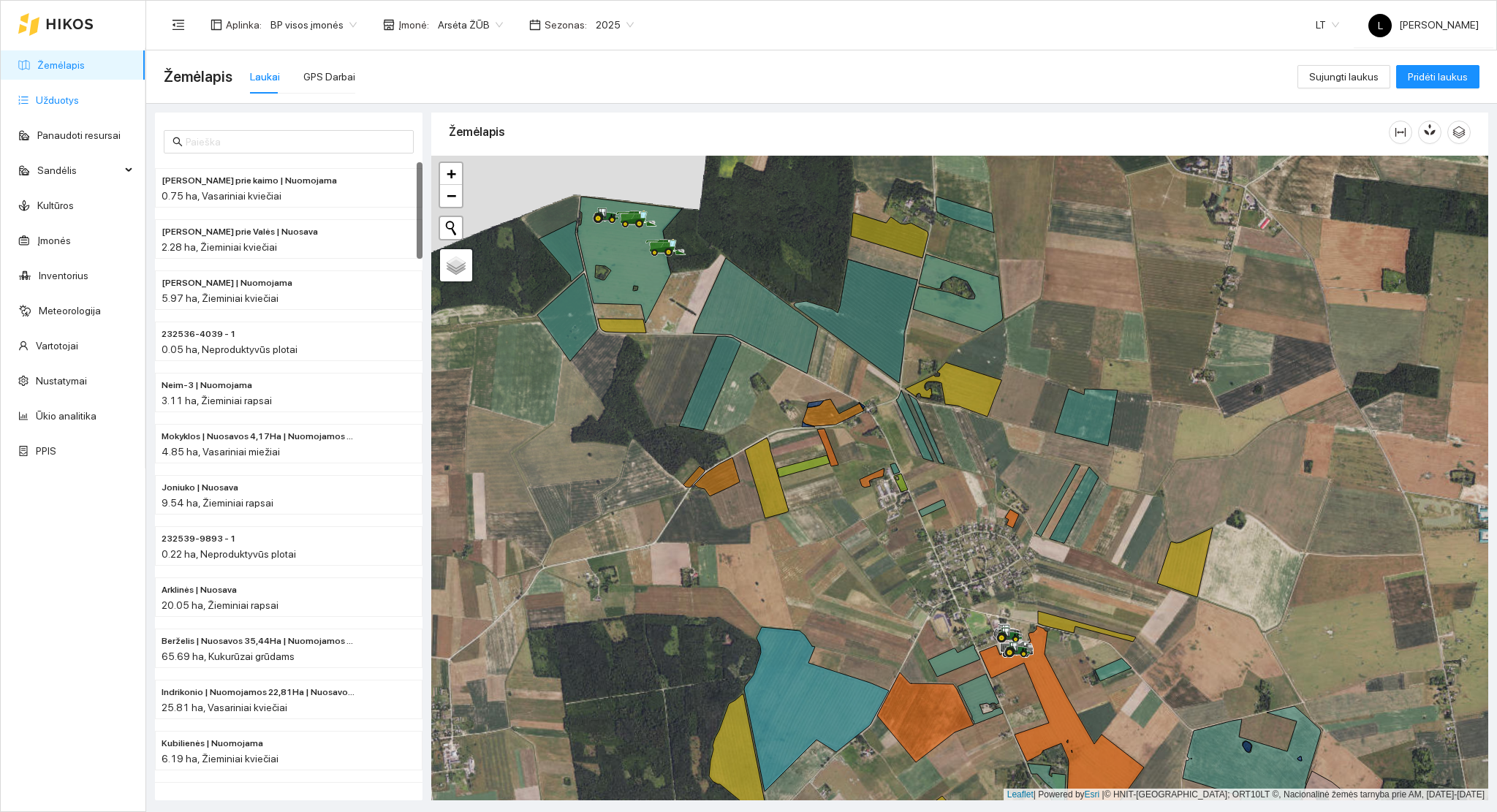
drag, startPoint x: 62, startPoint y: 98, endPoint x: 110, endPoint y: 112, distance: 50.0
click at [62, 99] on link "Užduotys" at bounding box center [57, 99] width 43 height 11
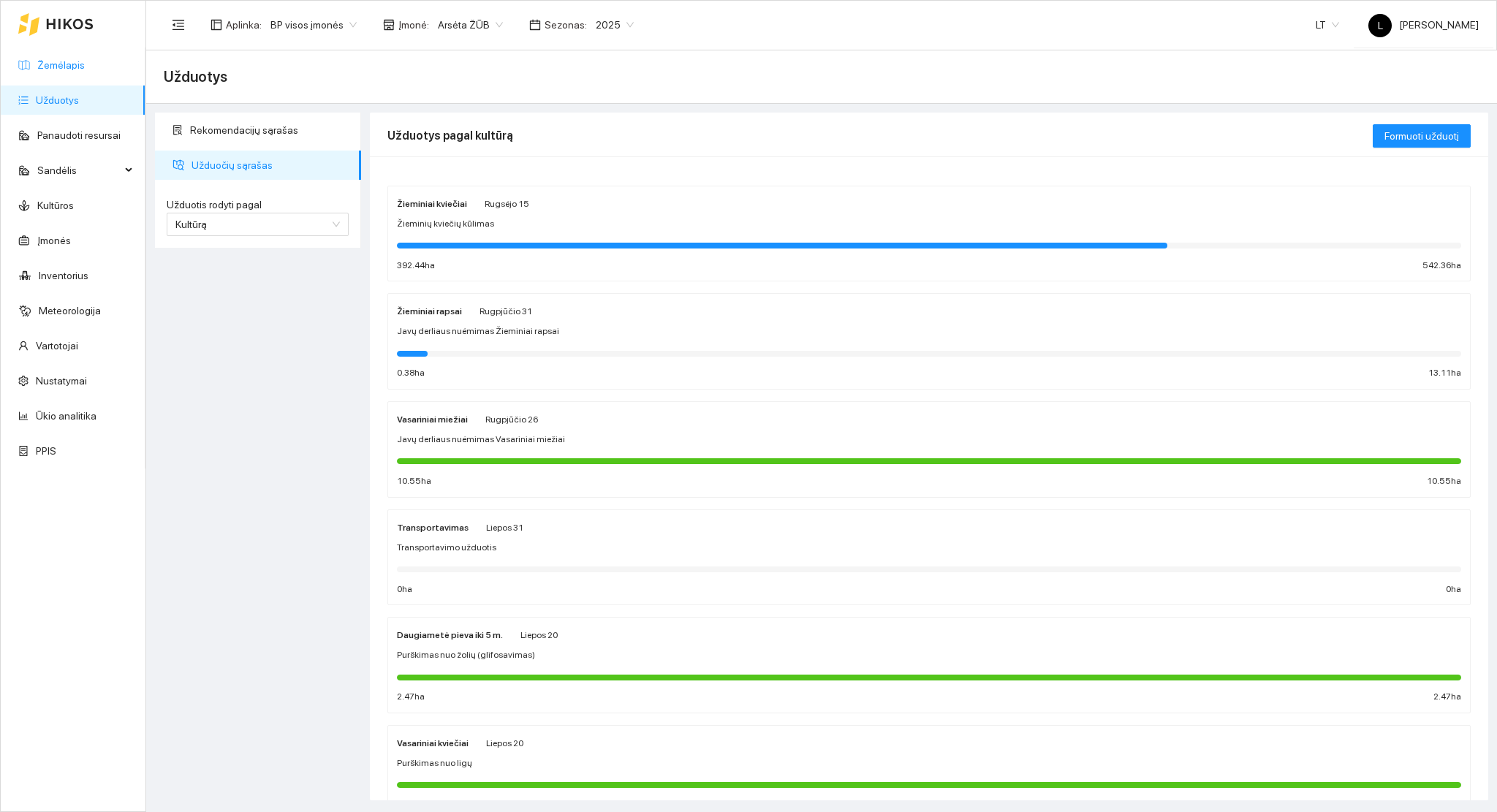
click at [37, 59] on link "Žemėlapis" at bounding box center [61, 64] width 48 height 11
